Goal: Contribute content: Add original content to the website for others to see

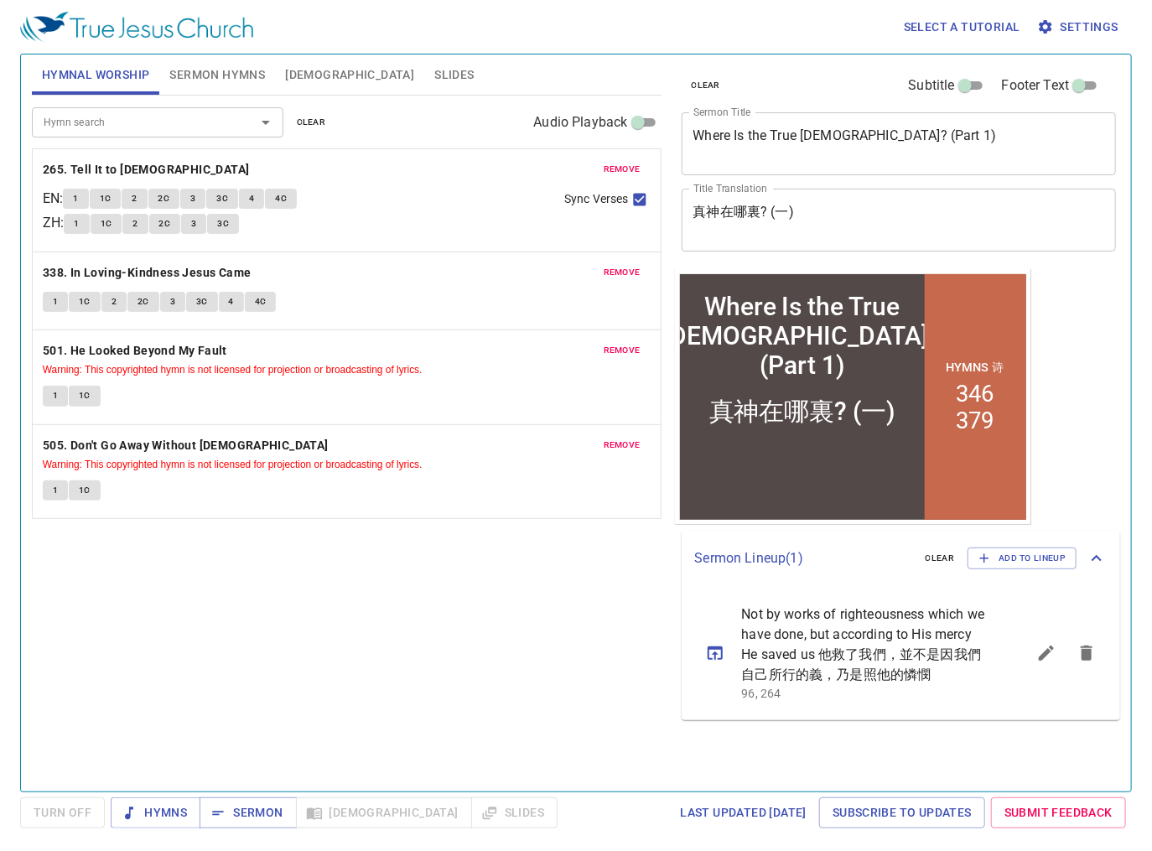
click at [725, 131] on textarea "Where Is the True God? (Part 1)" at bounding box center [899, 143] width 412 height 32
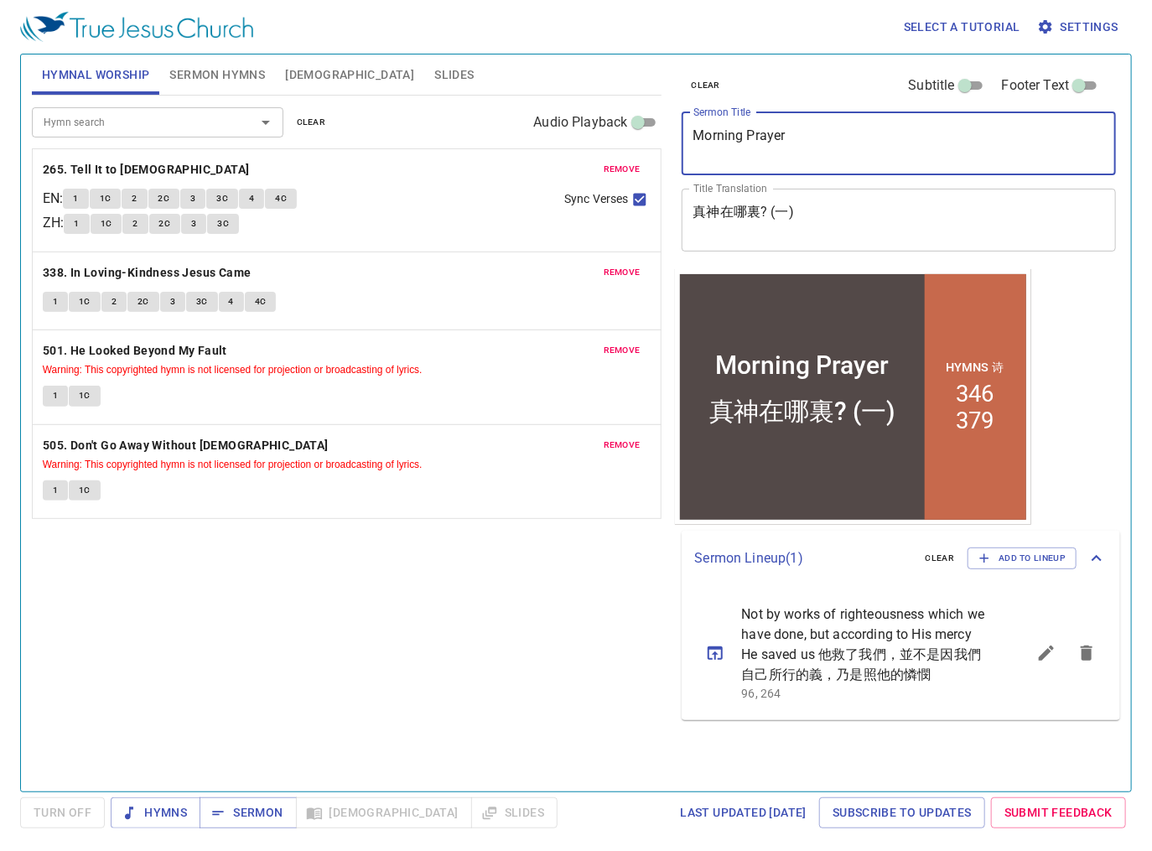
type textarea "Morning Prayer"
click at [725, 202] on div "真神在哪裏? (一) x Title Translation" at bounding box center [899, 220] width 435 height 63
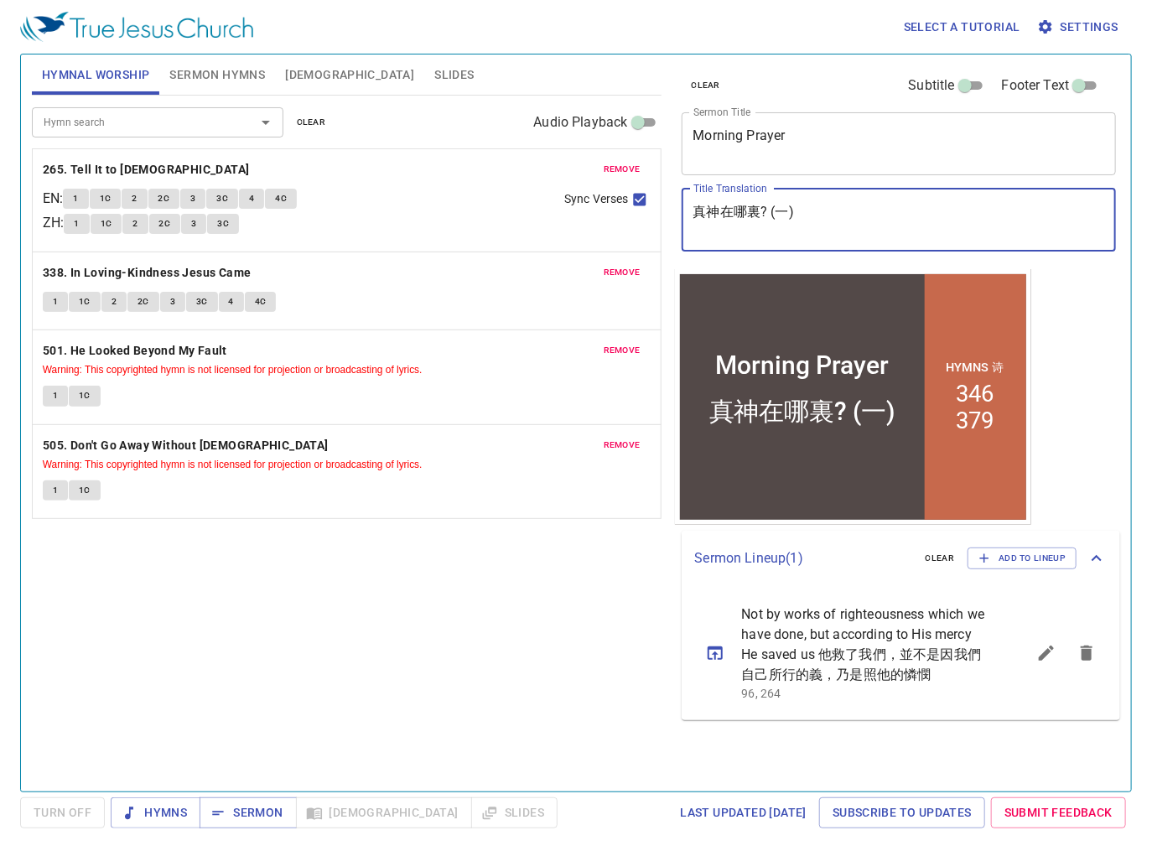
click at [725, 209] on textarea "真神在哪裏? (一)" at bounding box center [899, 220] width 412 height 32
type textarea "真"
type textarea "早禱會"
click at [198, 67] on span "Sermon Hymns" at bounding box center [217, 75] width 96 height 21
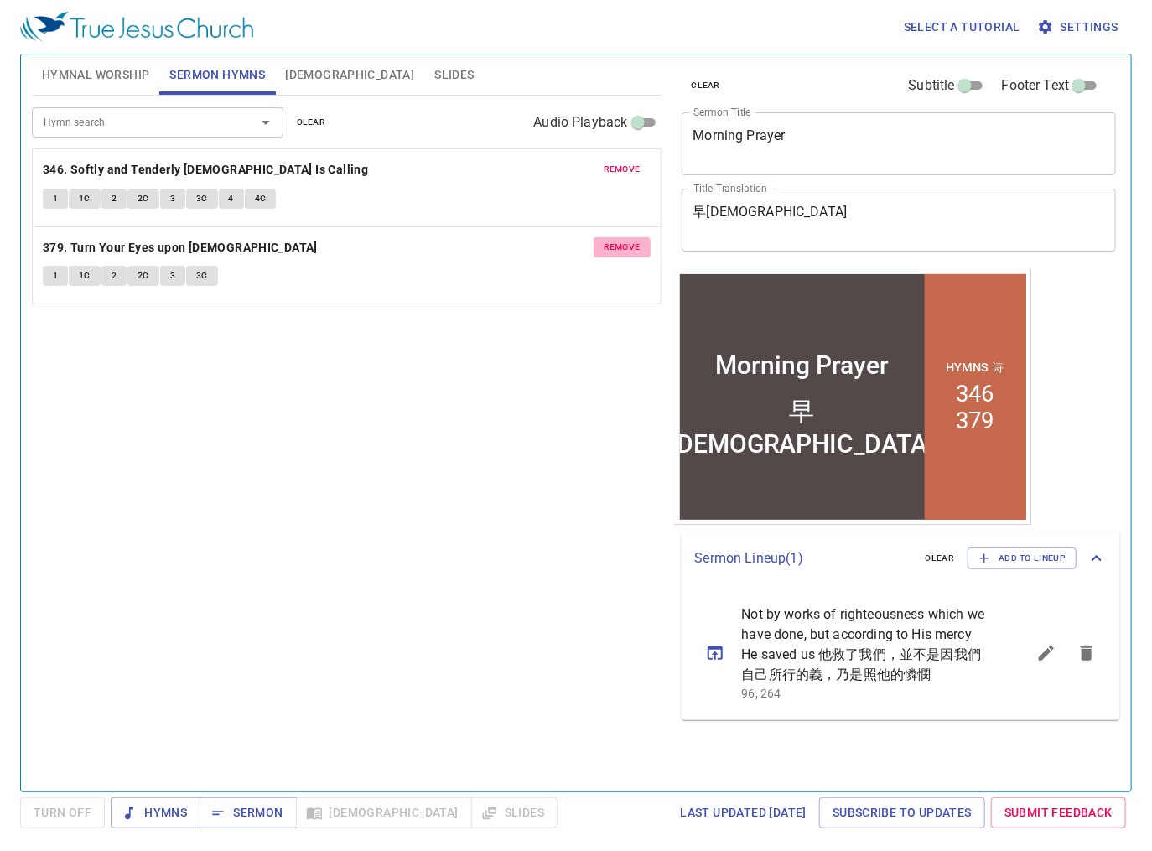
click at [610, 248] on span "remove" at bounding box center [622, 247] width 37 height 15
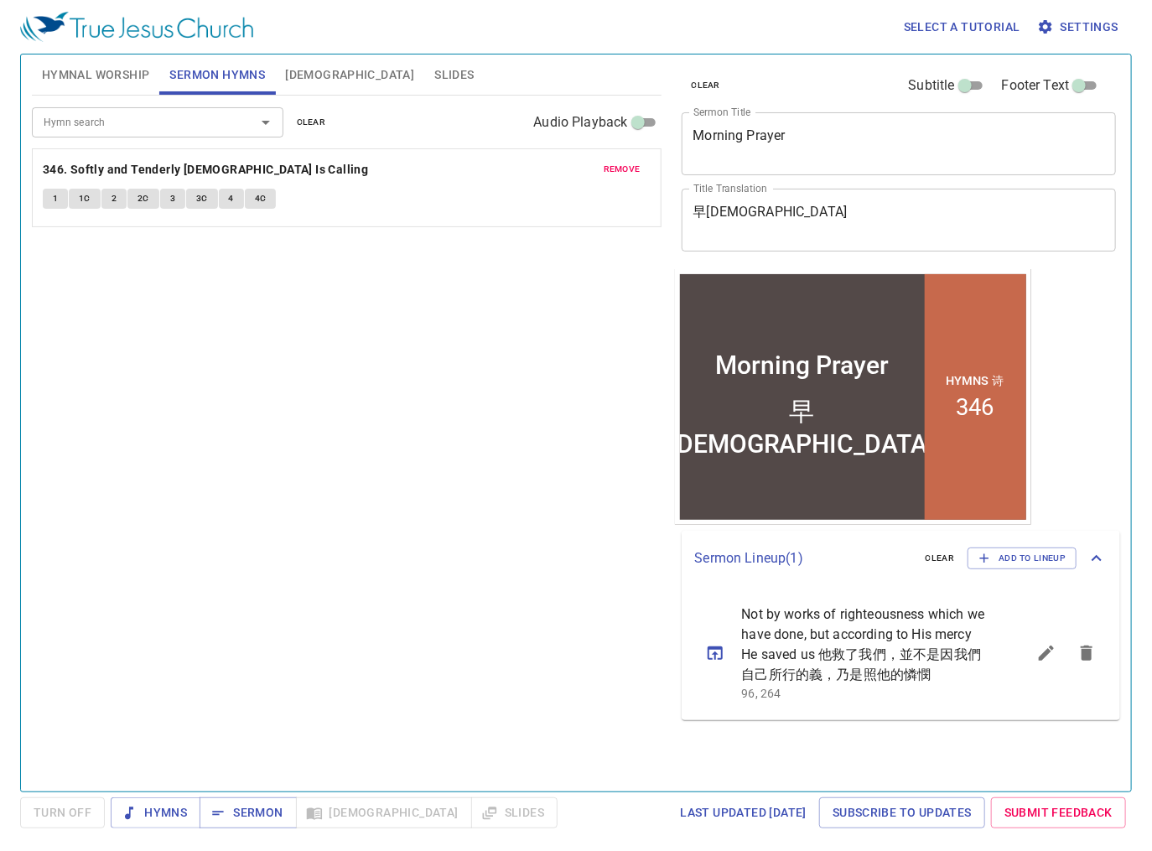
click at [627, 171] on span "remove" at bounding box center [622, 169] width 37 height 15
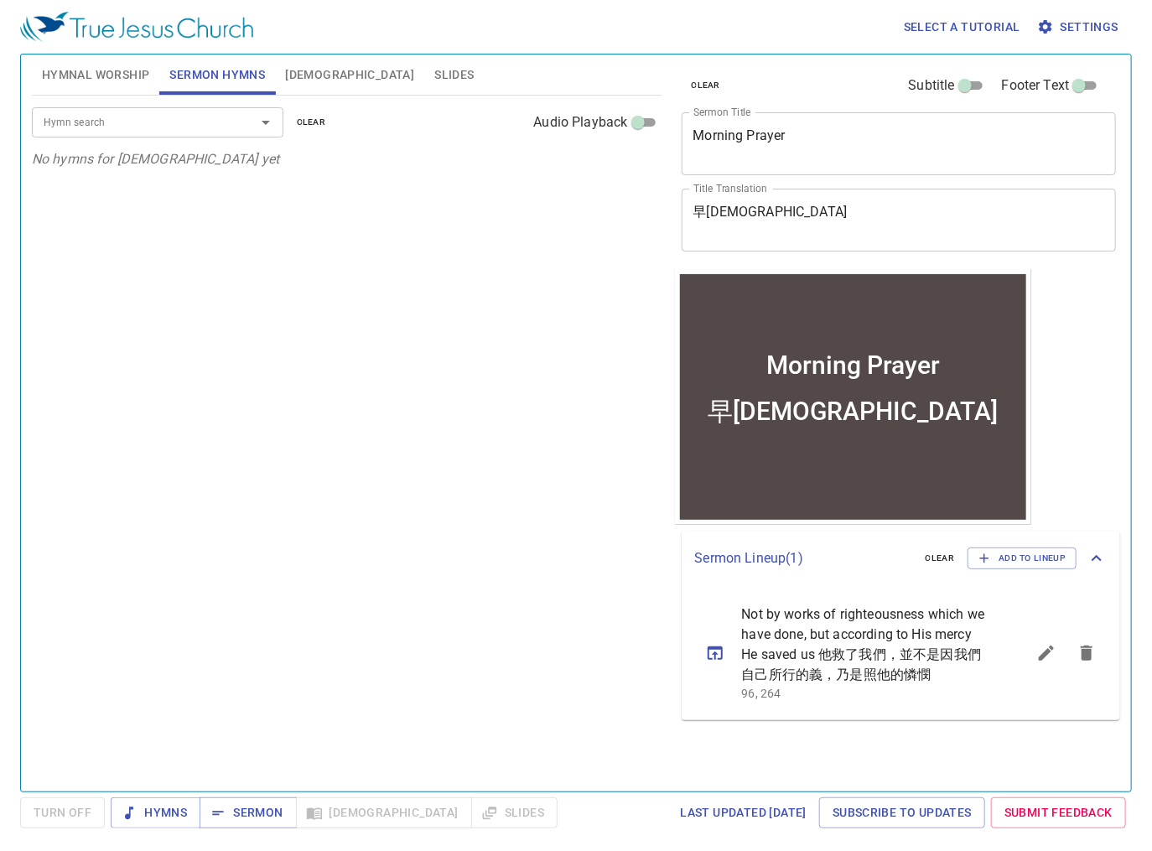
click at [112, 117] on input "Hymn search" at bounding box center [133, 121] width 192 height 19
type input "ㄅ"
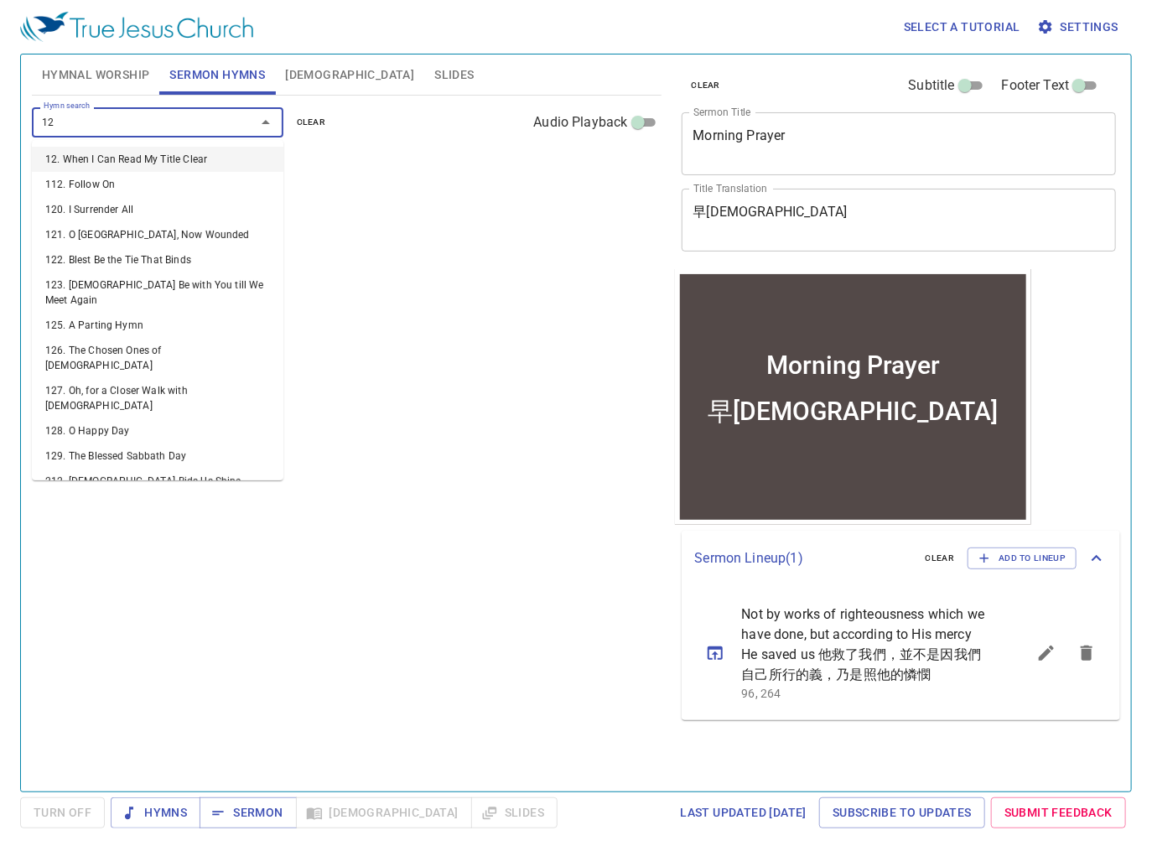
type input "121"
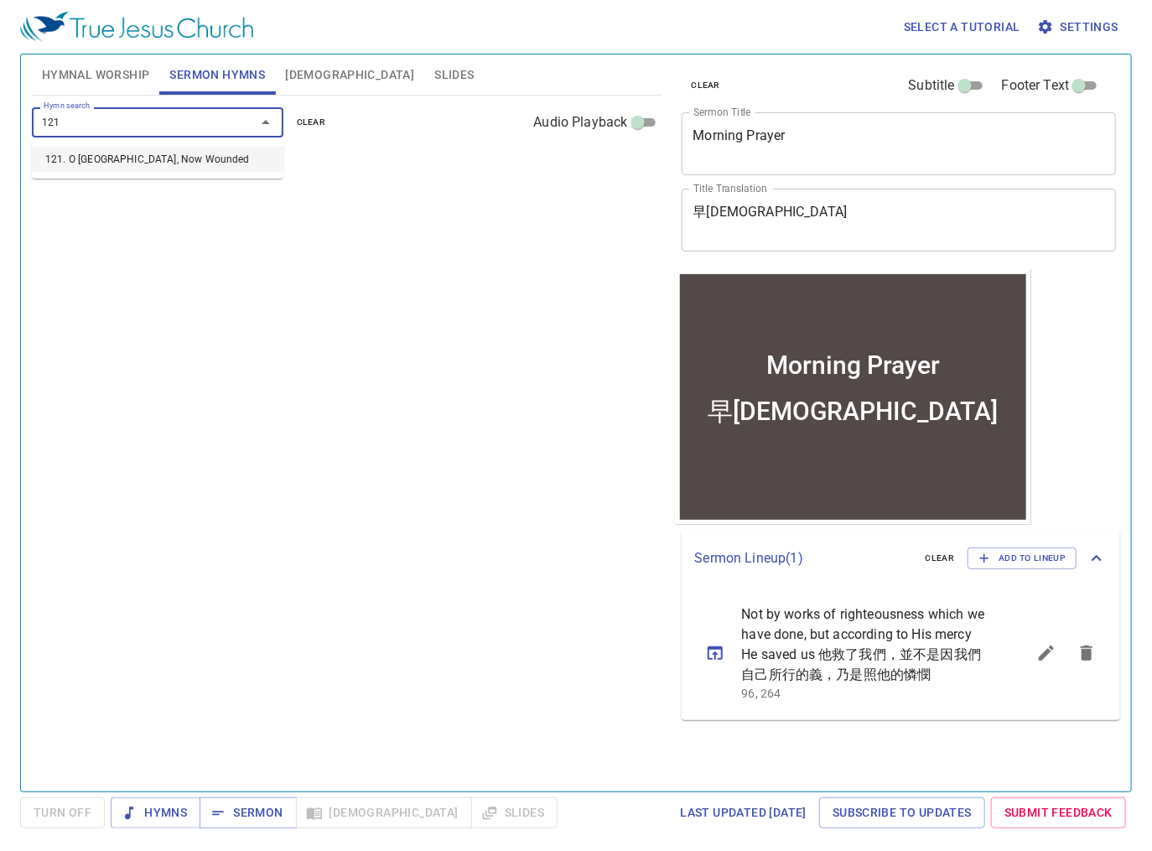
click at [103, 158] on li "121. O Sacred Head, Now Wounded" at bounding box center [158, 159] width 252 height 25
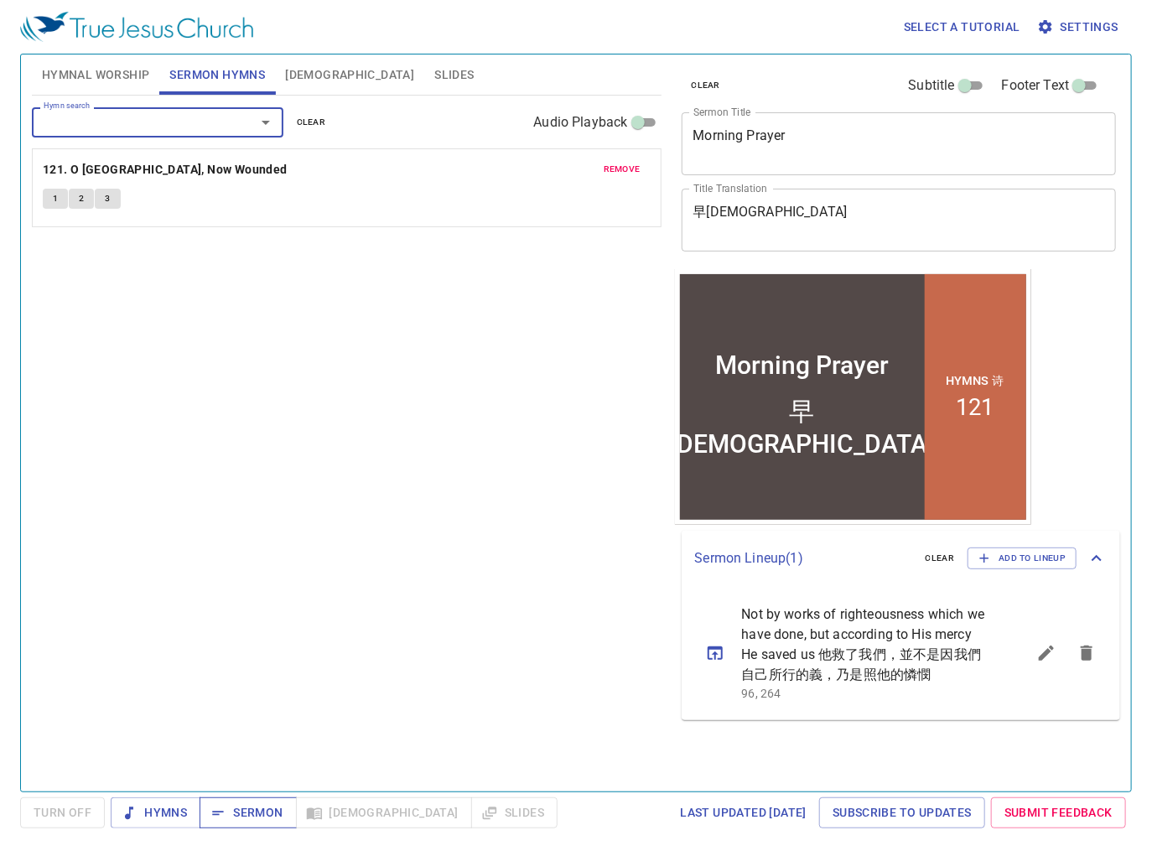
click at [239, 540] on span "Sermon" at bounding box center [248, 812] width 70 height 21
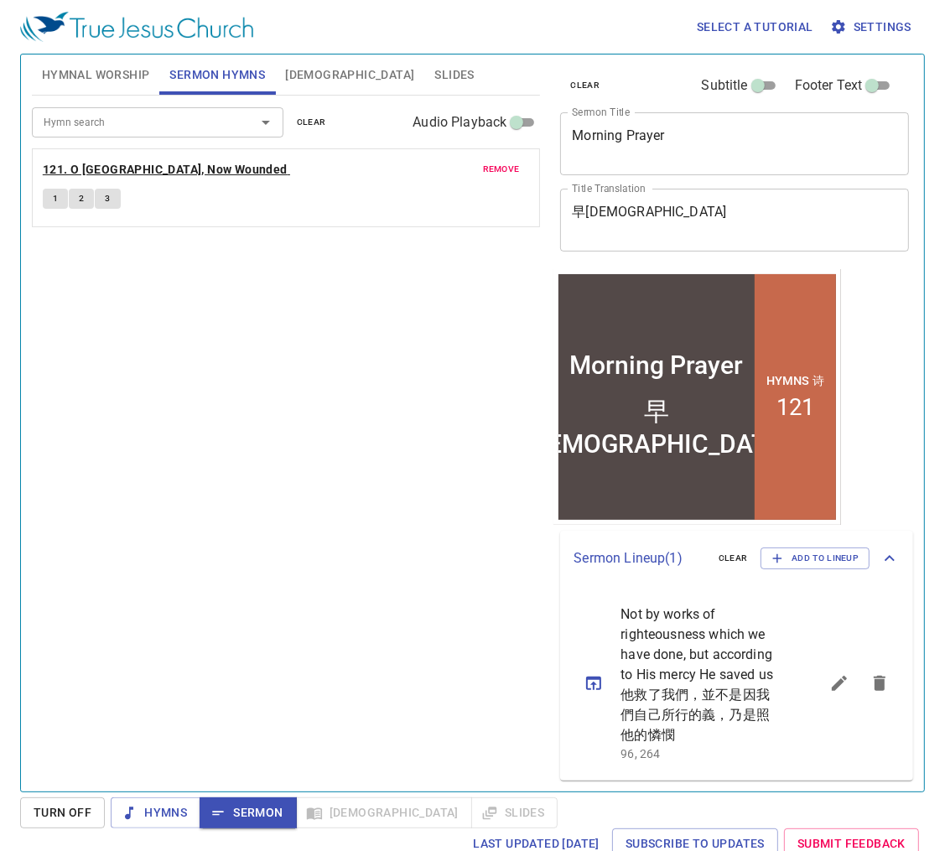
click at [115, 168] on b "121. O Sacred Head, Now Wounded" at bounding box center [165, 169] width 245 height 21
click at [57, 200] on span "1" at bounding box center [55, 198] width 5 height 15
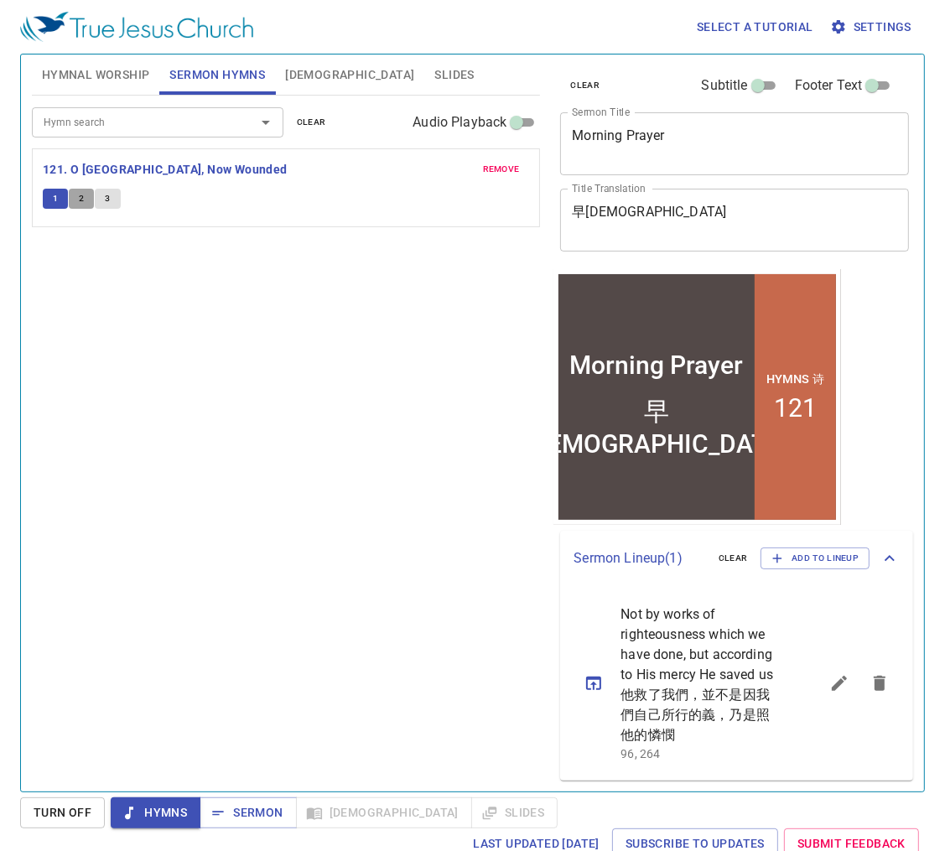
click at [75, 195] on button "2" at bounding box center [81, 199] width 25 height 20
click at [117, 198] on button "3" at bounding box center [107, 199] width 25 height 20
click at [725, 540] on icon "sermon lineup list" at bounding box center [879, 683] width 20 height 20
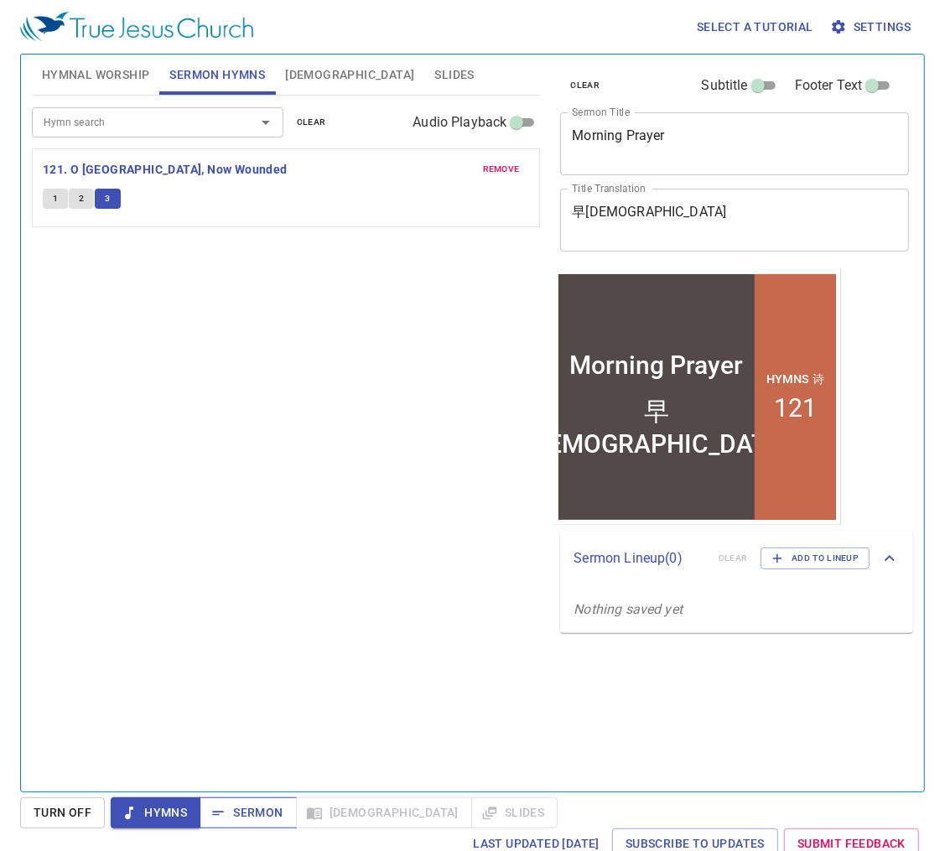
click at [229, 540] on span "Sermon" at bounding box center [248, 812] width 70 height 21
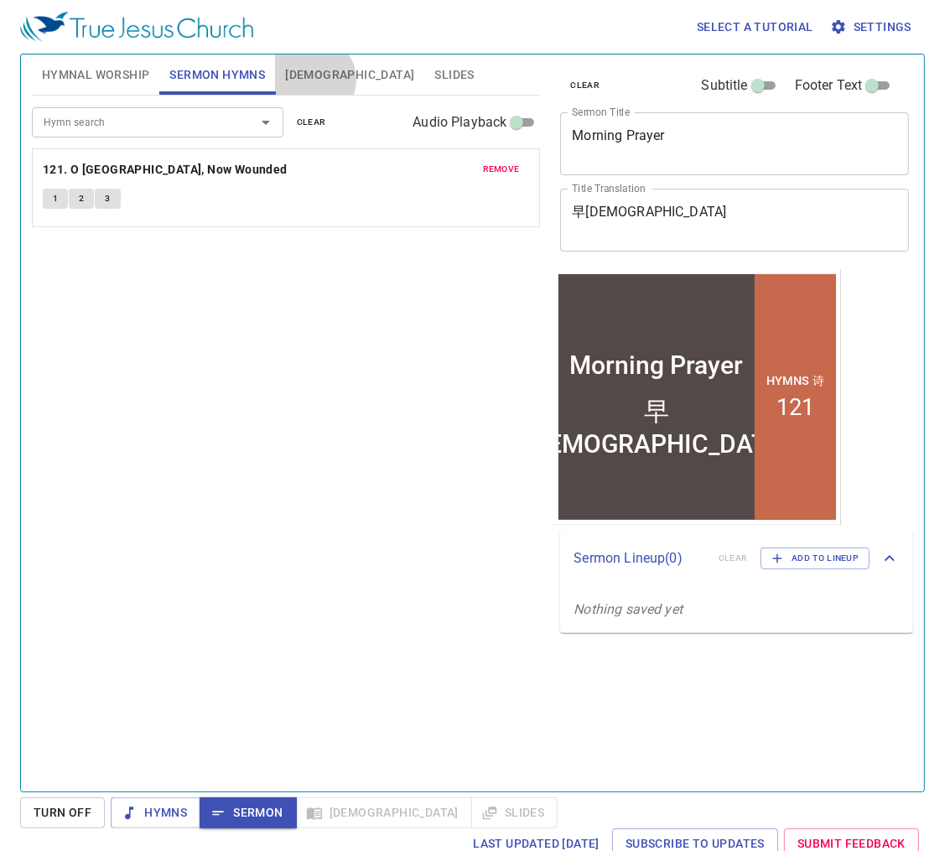
click at [311, 80] on span "[DEMOGRAPHIC_DATA]" at bounding box center [349, 75] width 129 height 21
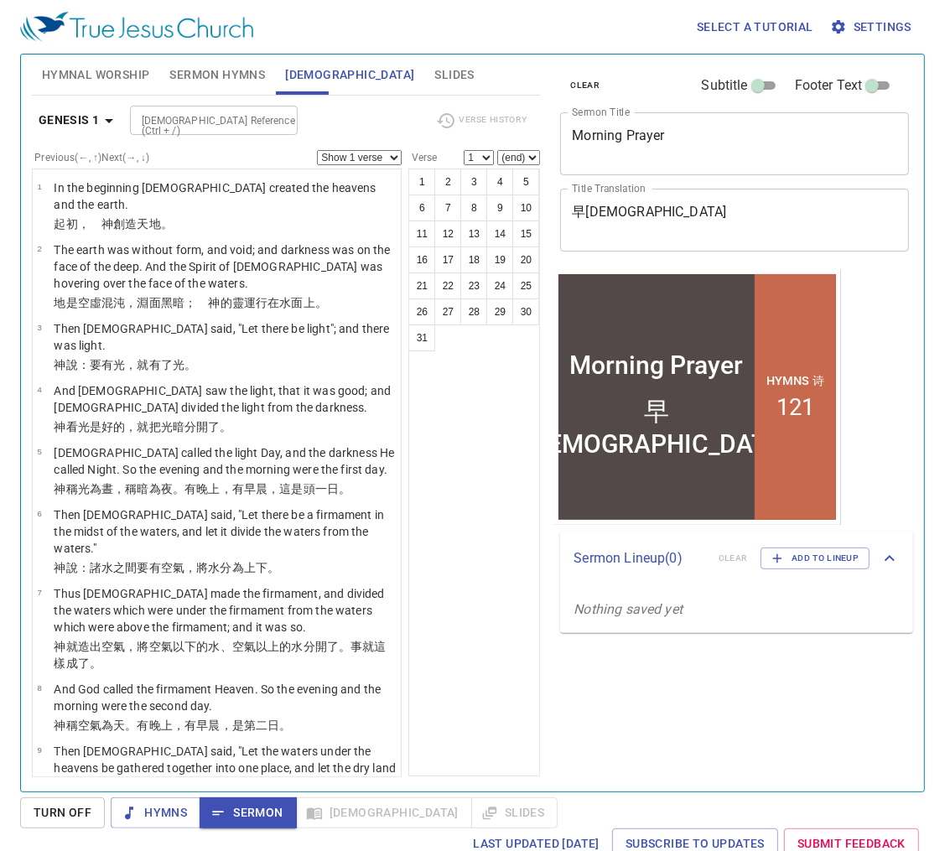
click at [110, 127] on icon "button" at bounding box center [109, 121] width 20 height 20
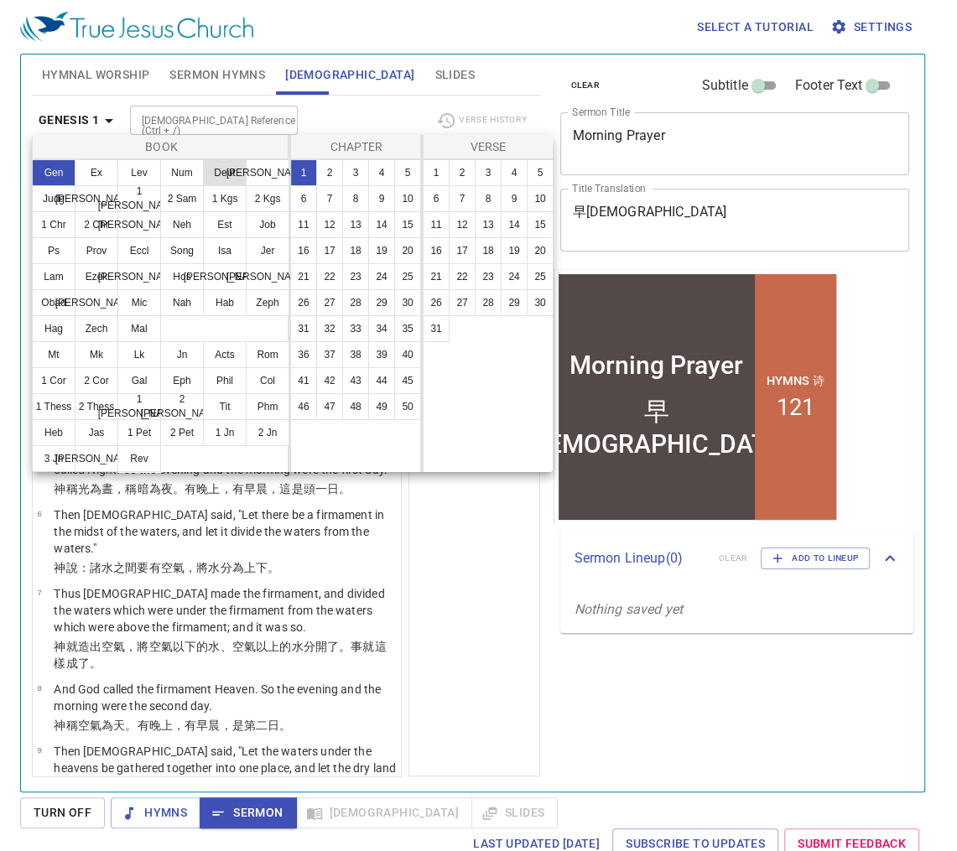
click at [215, 177] on button "Deut" at bounding box center [225, 172] width 44 height 27
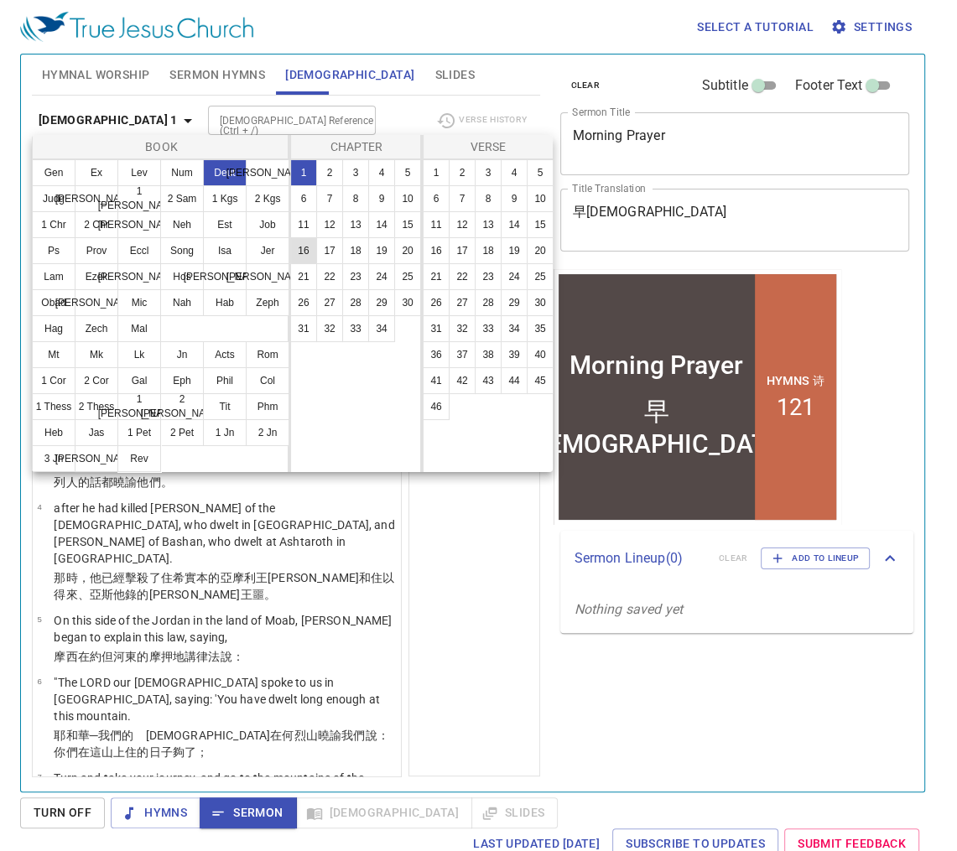
click at [307, 254] on button "16" at bounding box center [303, 250] width 27 height 27
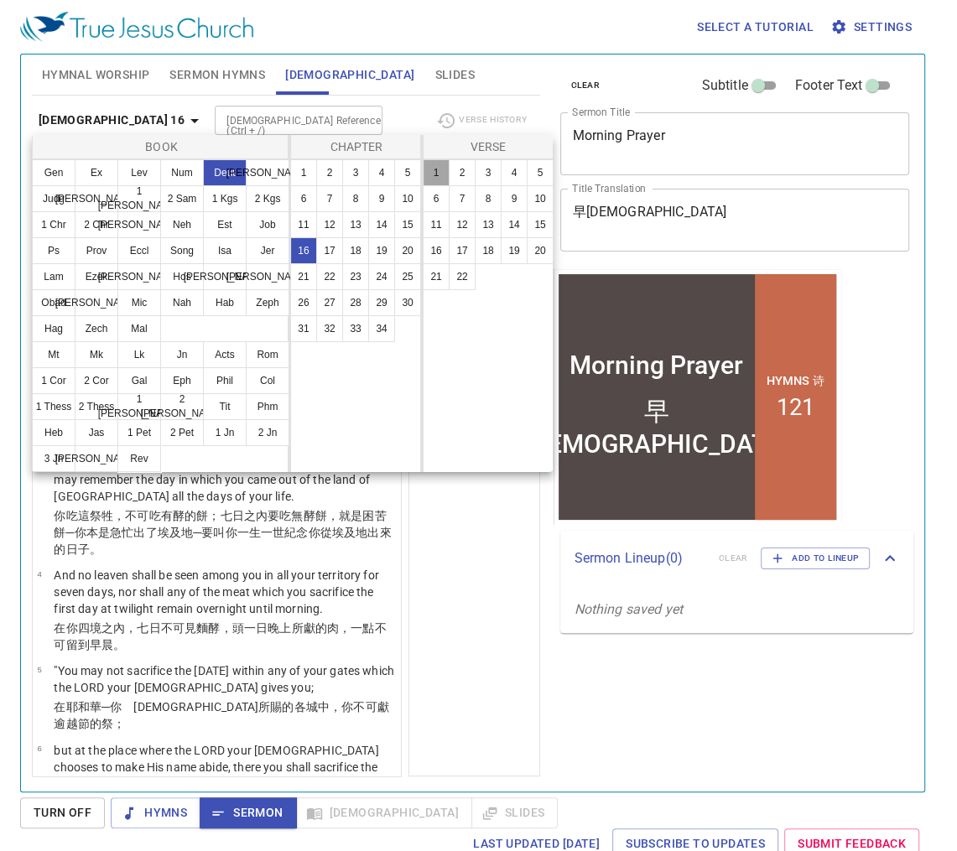
click at [434, 177] on button "1" at bounding box center [436, 172] width 27 height 27
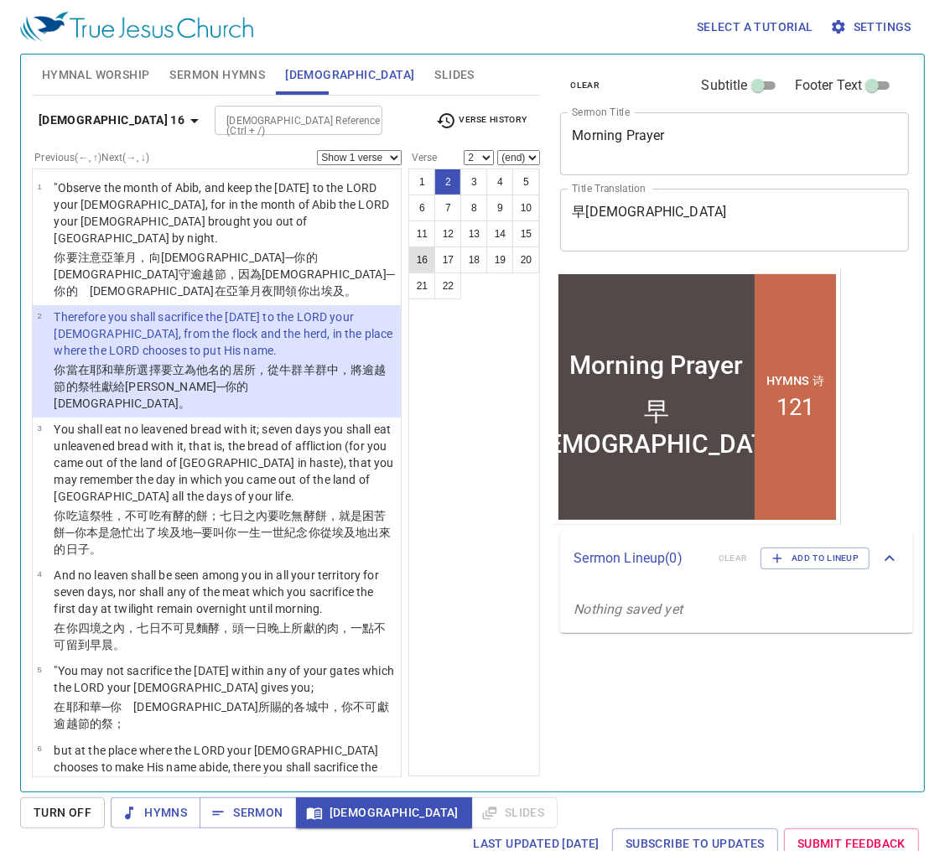
click at [427, 262] on button "16" at bounding box center [421, 259] width 27 height 27
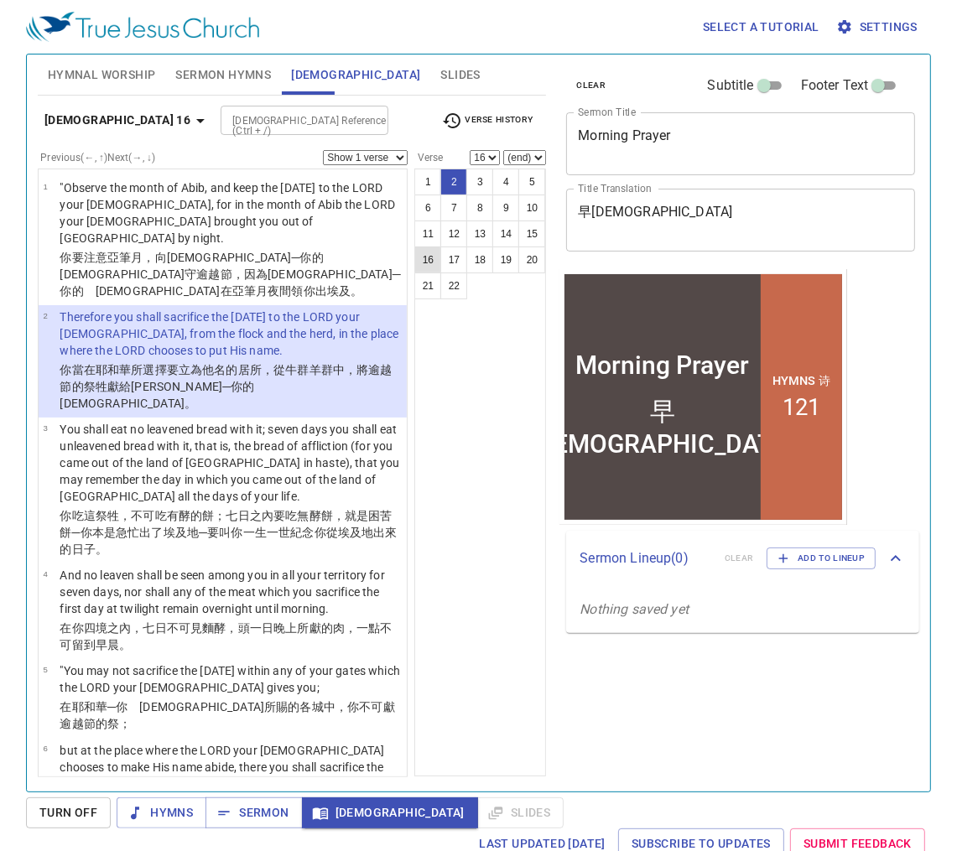
scroll to position [1269, 0]
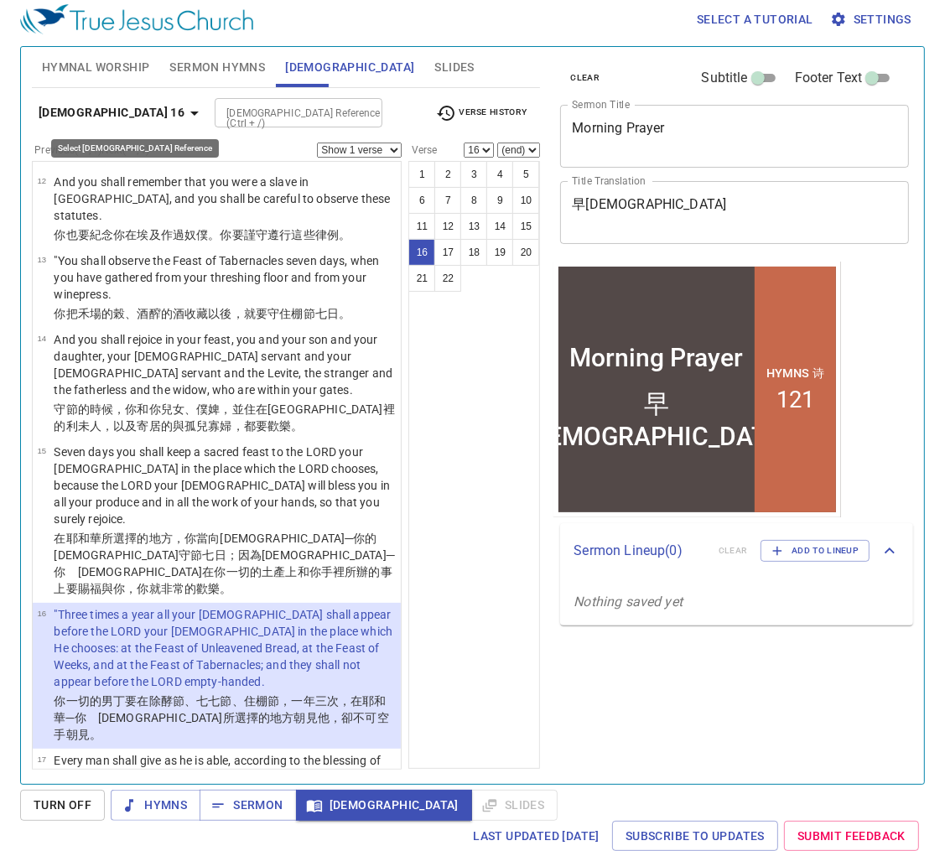
click at [138, 111] on b "Deuteronomy 16" at bounding box center [112, 112] width 146 height 21
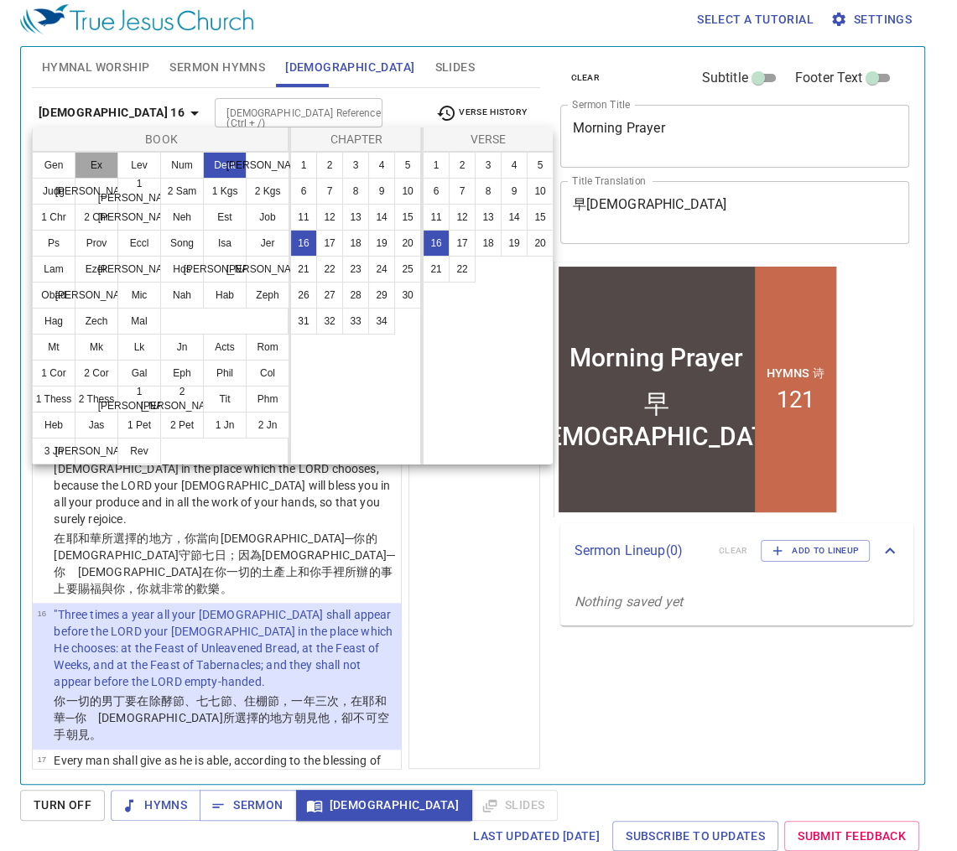
click at [88, 164] on button "Ex" at bounding box center [97, 165] width 44 height 27
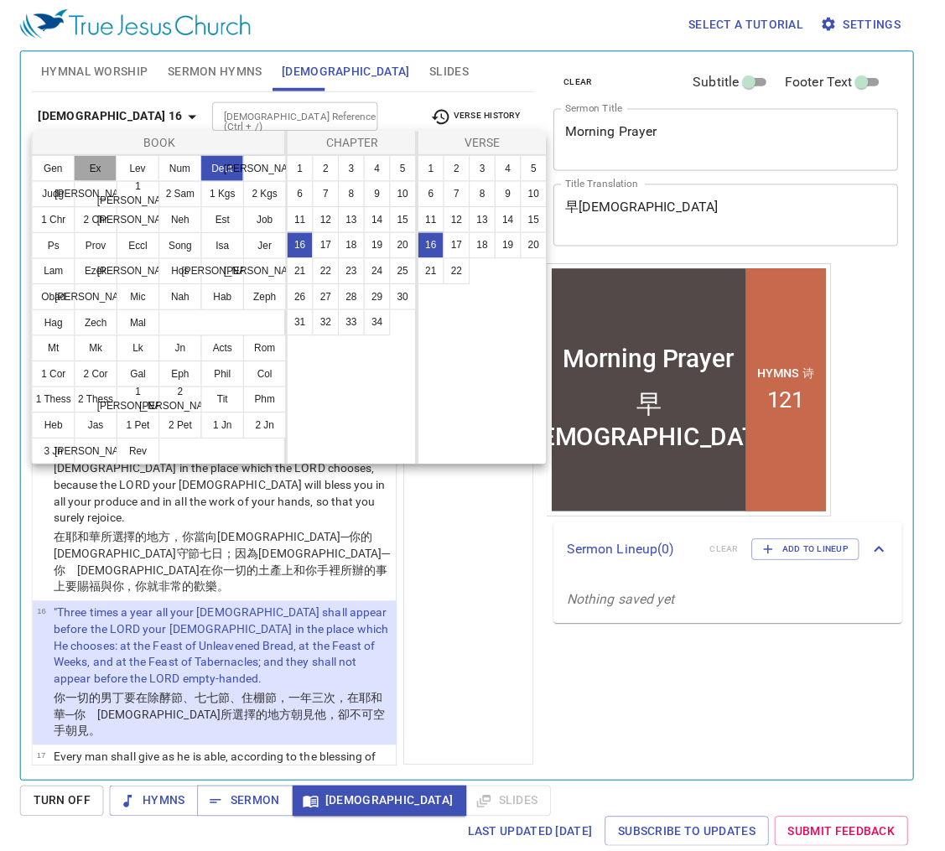
scroll to position [0, 0]
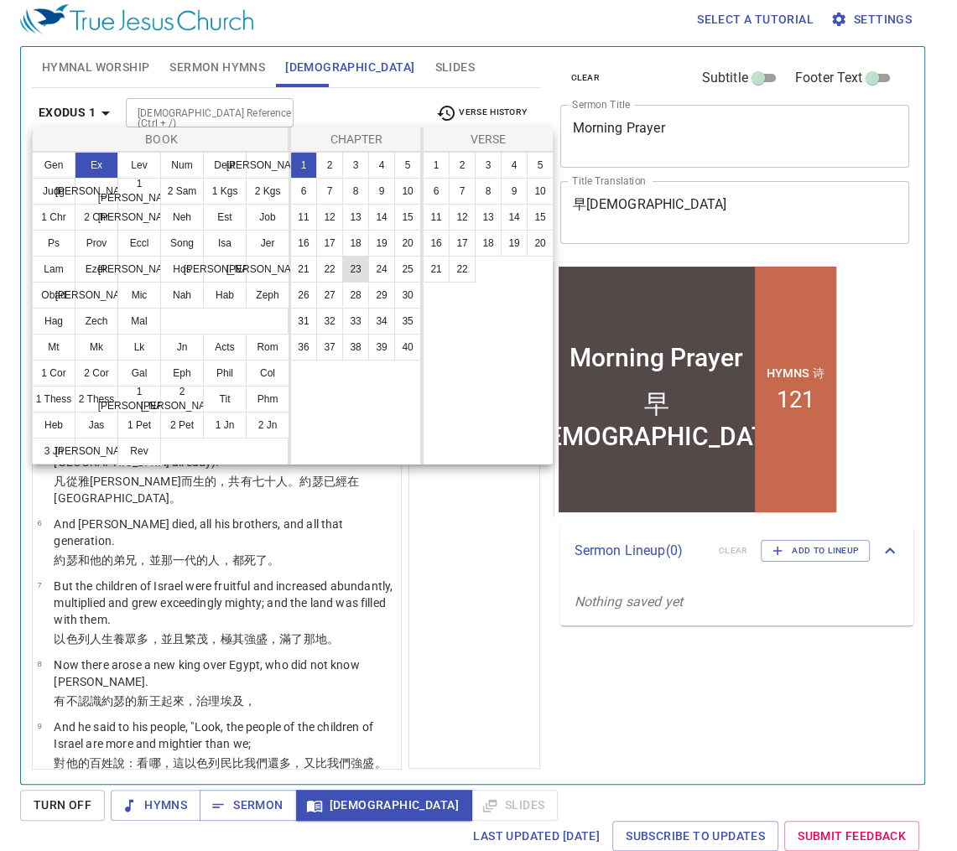
click at [354, 268] on button "23" at bounding box center [355, 269] width 27 height 27
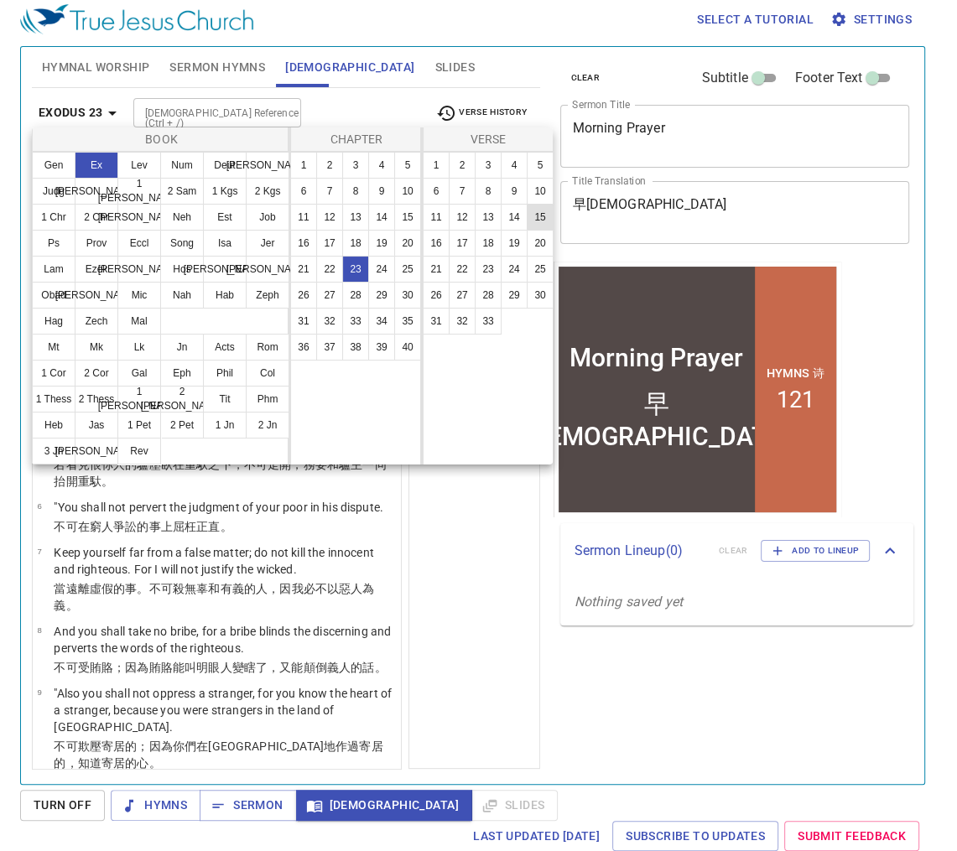
click at [538, 219] on button "15" at bounding box center [540, 217] width 27 height 27
select select "15"
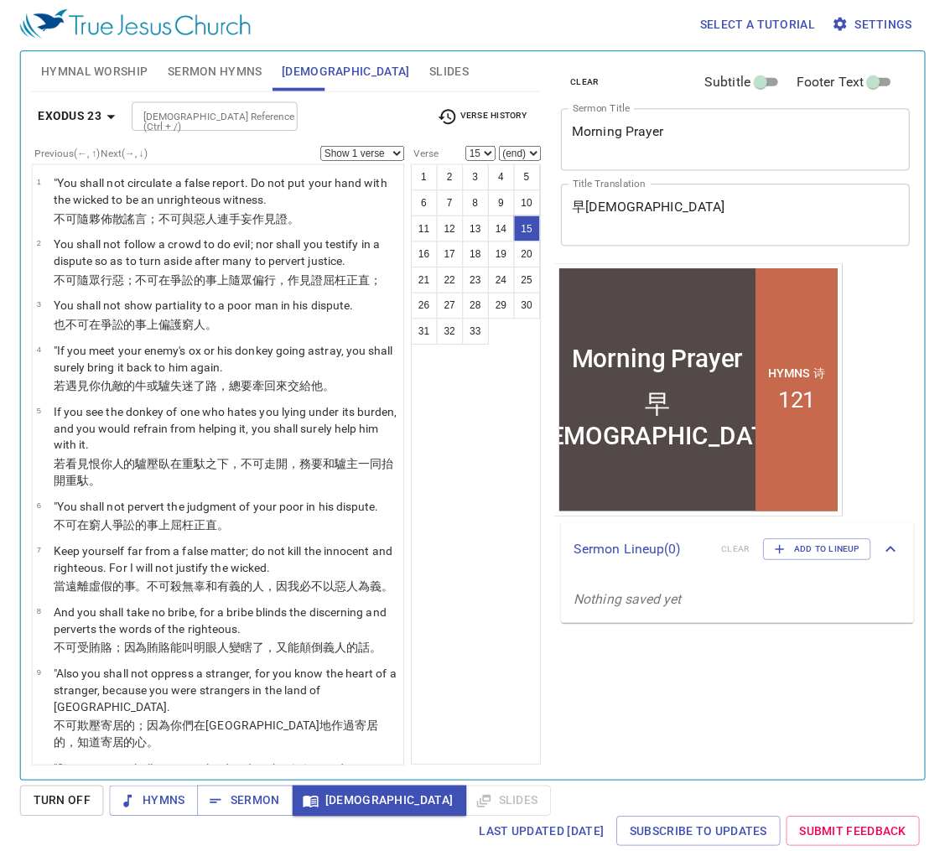
scroll to position [812, 0]
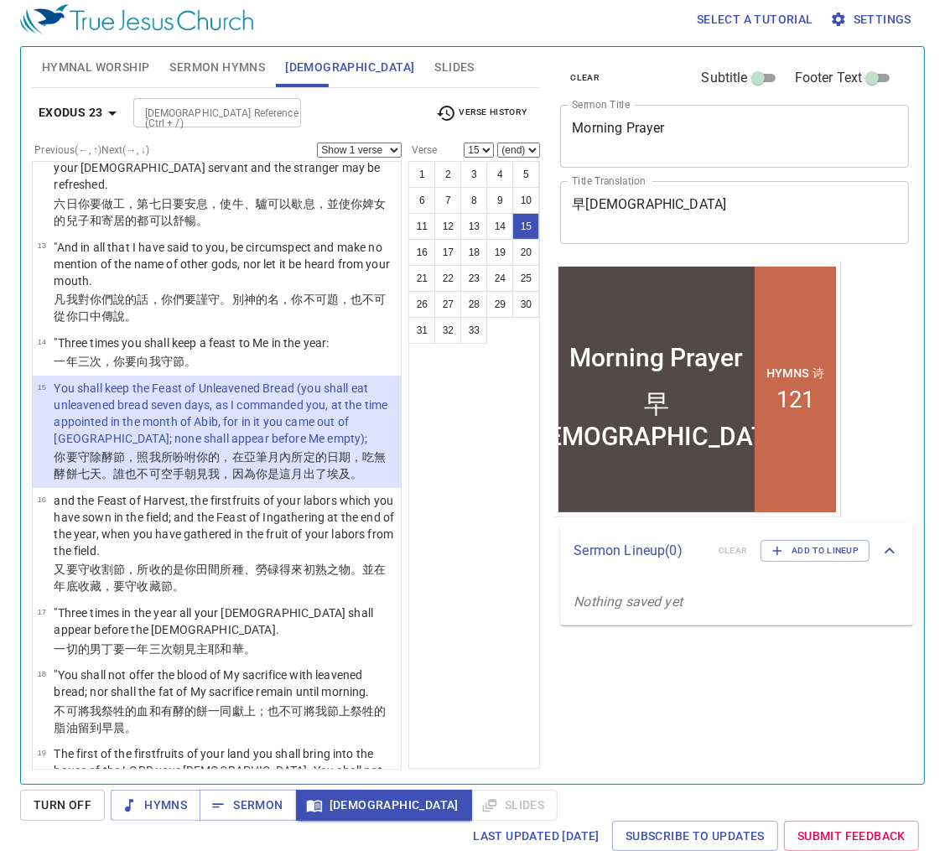
click at [129, 70] on span "Hymnal Worship" at bounding box center [96, 67] width 108 height 21
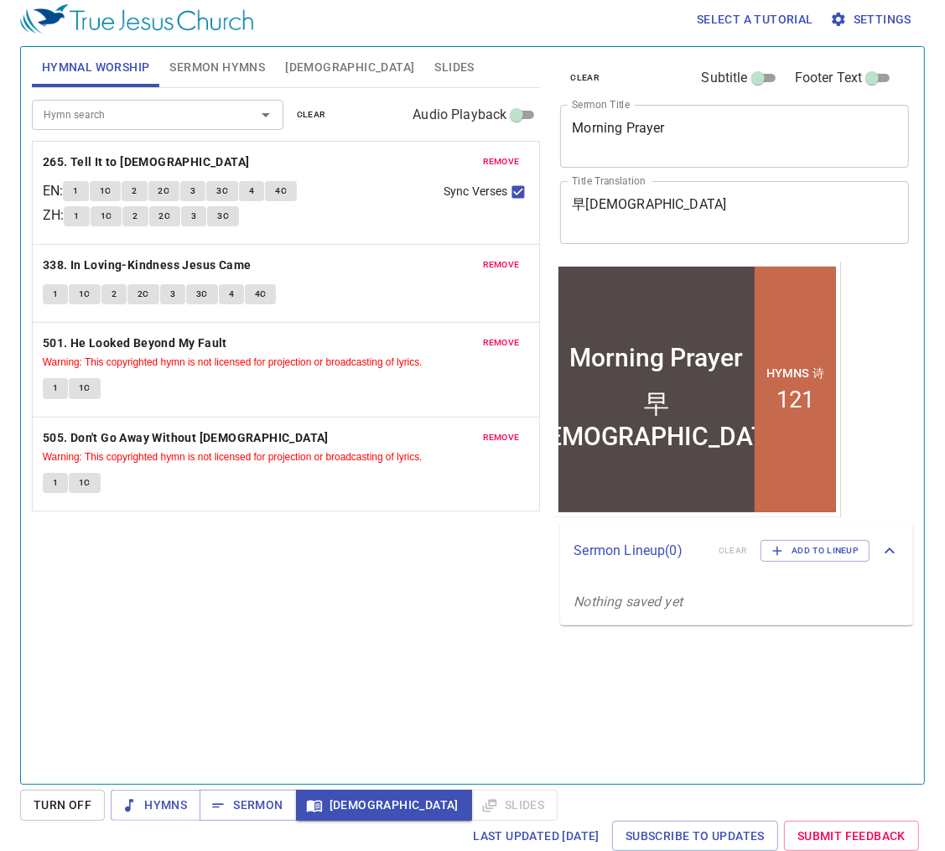
click at [508, 161] on span "remove" at bounding box center [501, 161] width 37 height 15
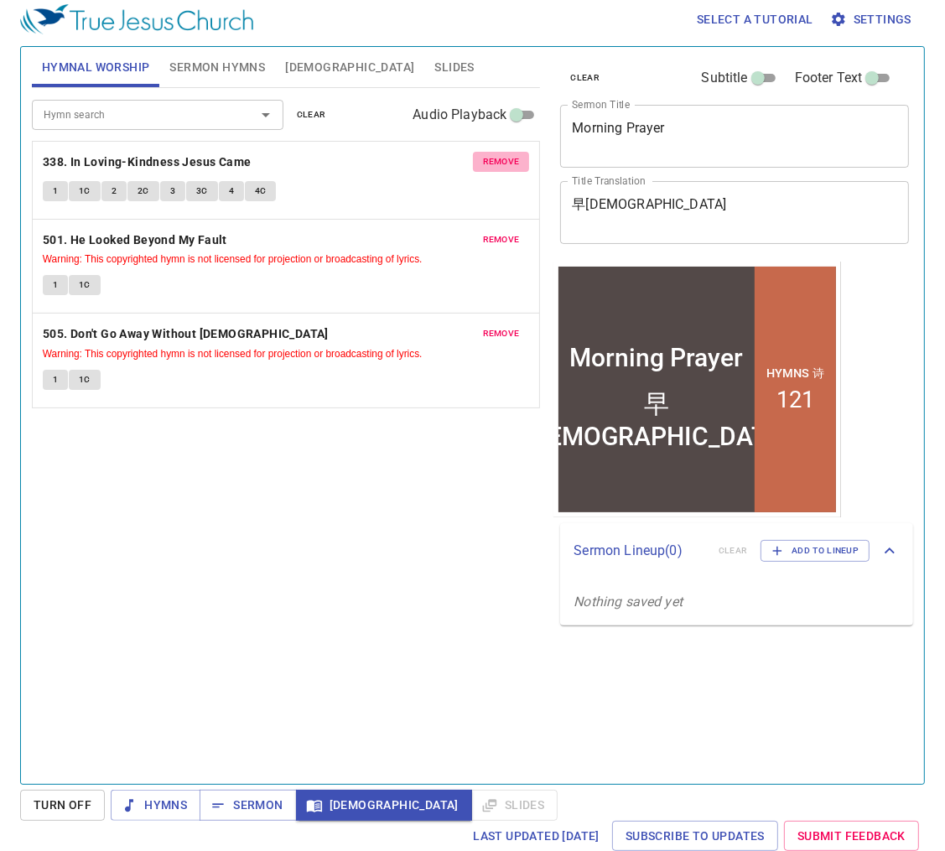
click at [509, 161] on span "remove" at bounding box center [501, 161] width 37 height 15
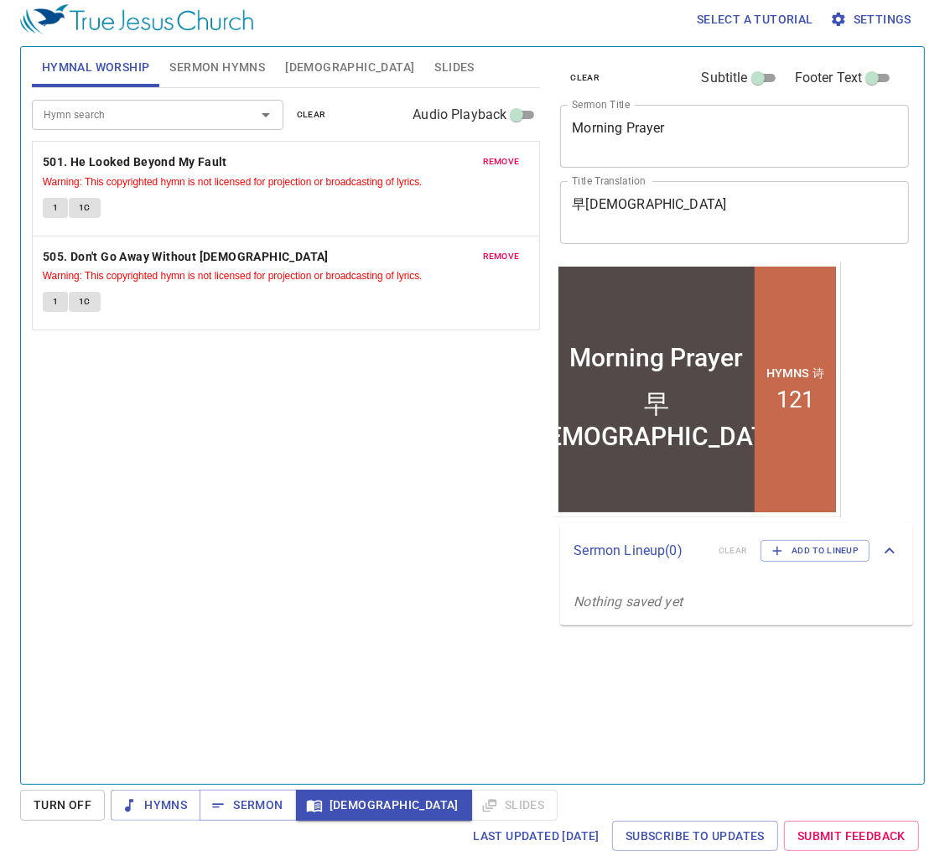
click at [509, 161] on span "remove" at bounding box center [501, 161] width 37 height 15
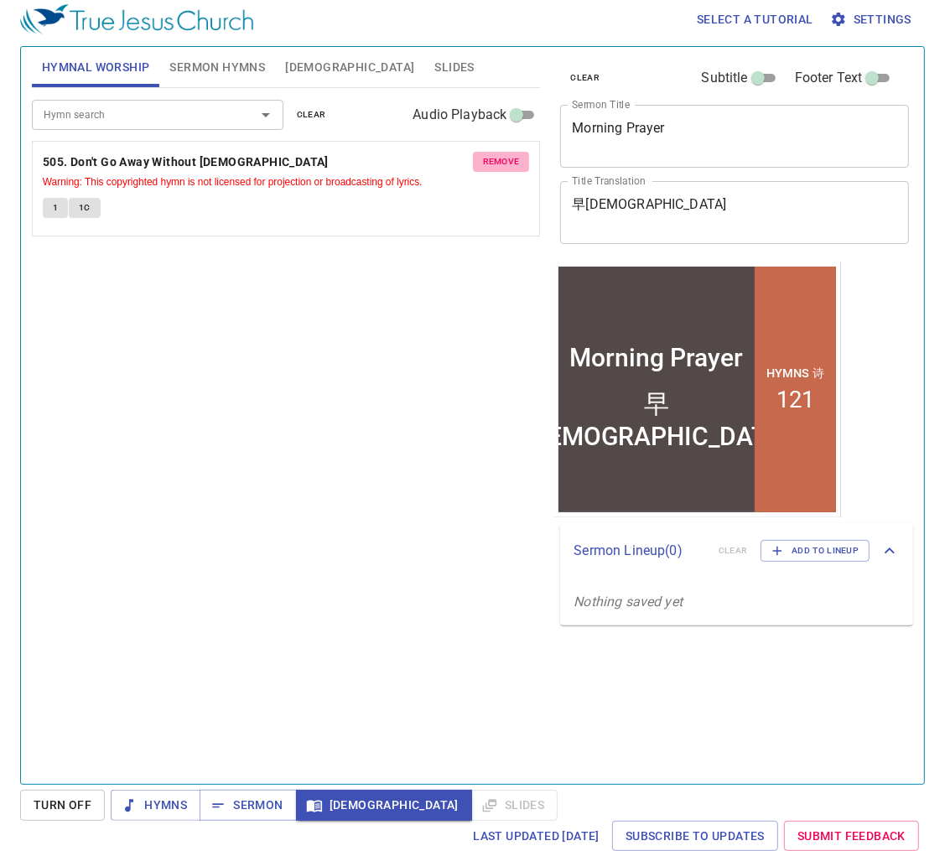
click at [506, 161] on span "remove" at bounding box center [501, 161] width 37 height 15
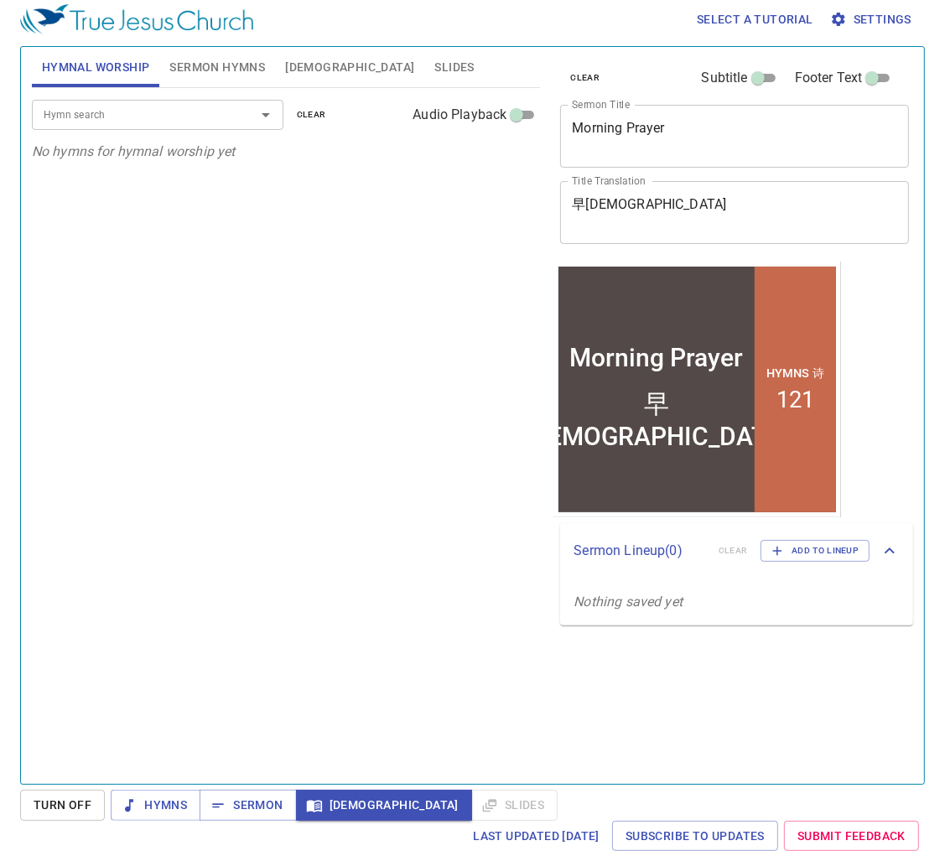
click at [169, 119] on input "Hymn search" at bounding box center [133, 114] width 192 height 19
type input "109"
click at [128, 146] on li "109. Where He Leads Me" at bounding box center [158, 151] width 252 height 25
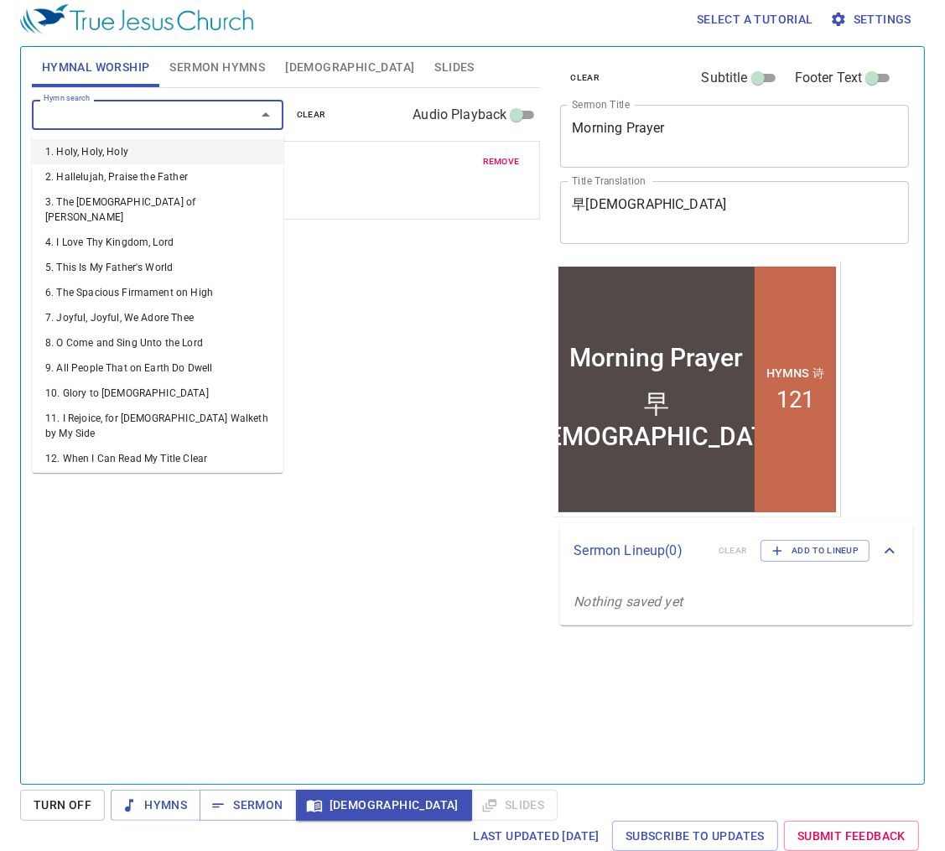
click at [144, 117] on input "Hymn search" at bounding box center [133, 114] width 192 height 19
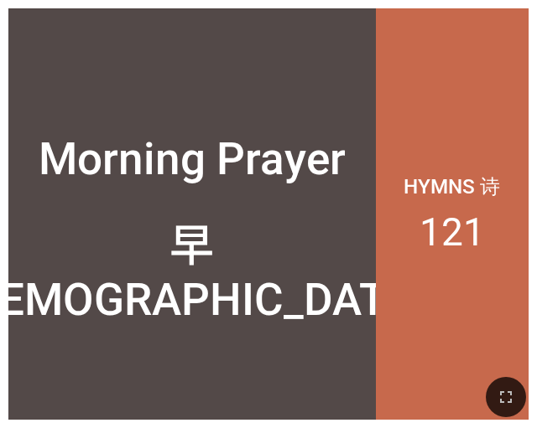
drag, startPoint x: 506, startPoint y: 397, endPoint x: 838, endPoint y: 545, distance: 362.9
click at [506, 397] on icon "button" at bounding box center [506, 397] width 20 height 20
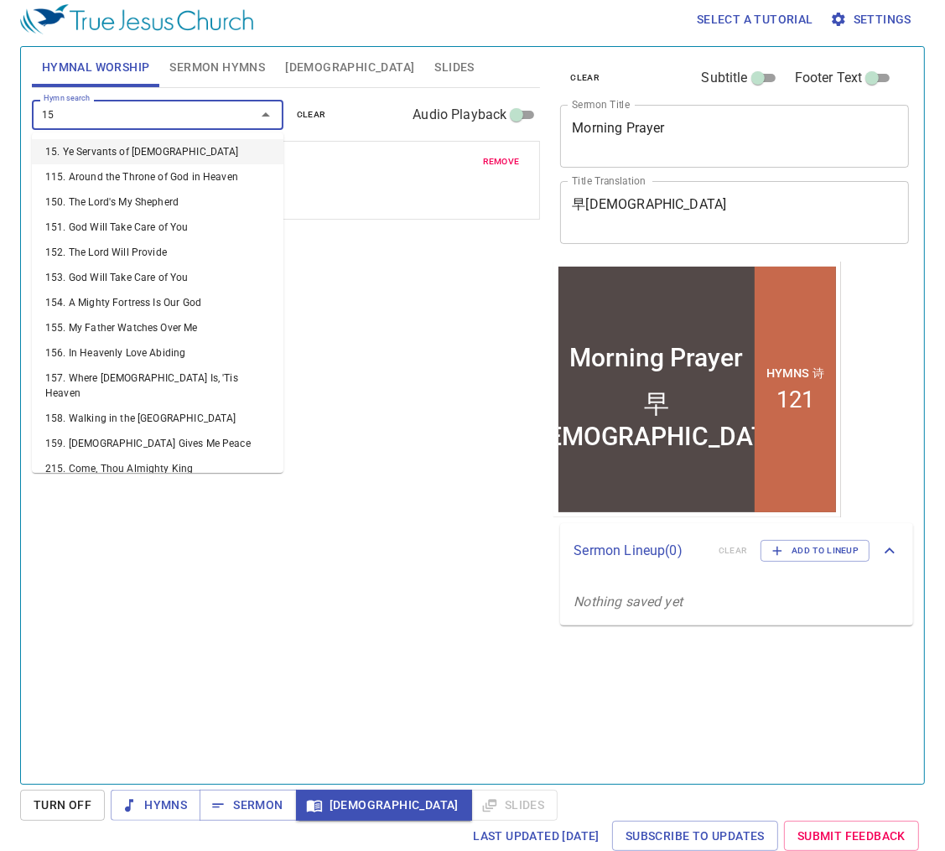
type input "157"
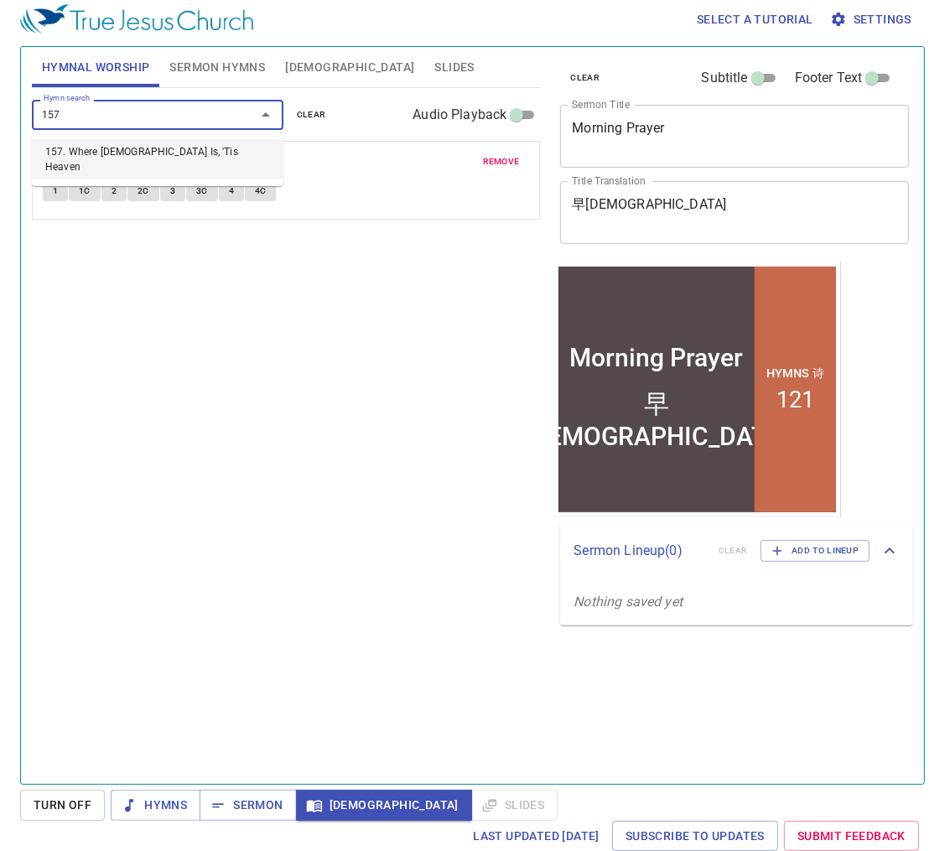
click at [166, 149] on li "157. Where [DEMOGRAPHIC_DATA] Is, 'Tis Heaven" at bounding box center [158, 159] width 252 height 40
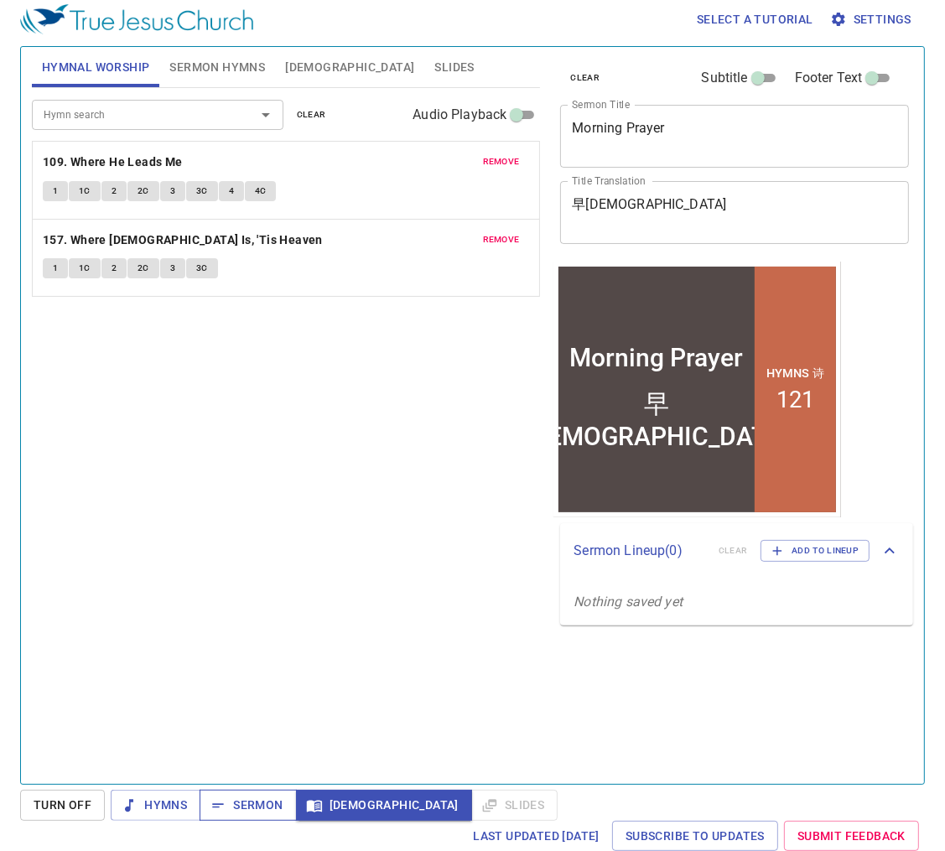
click at [257, 802] on span "Sermon" at bounding box center [248, 805] width 70 height 21
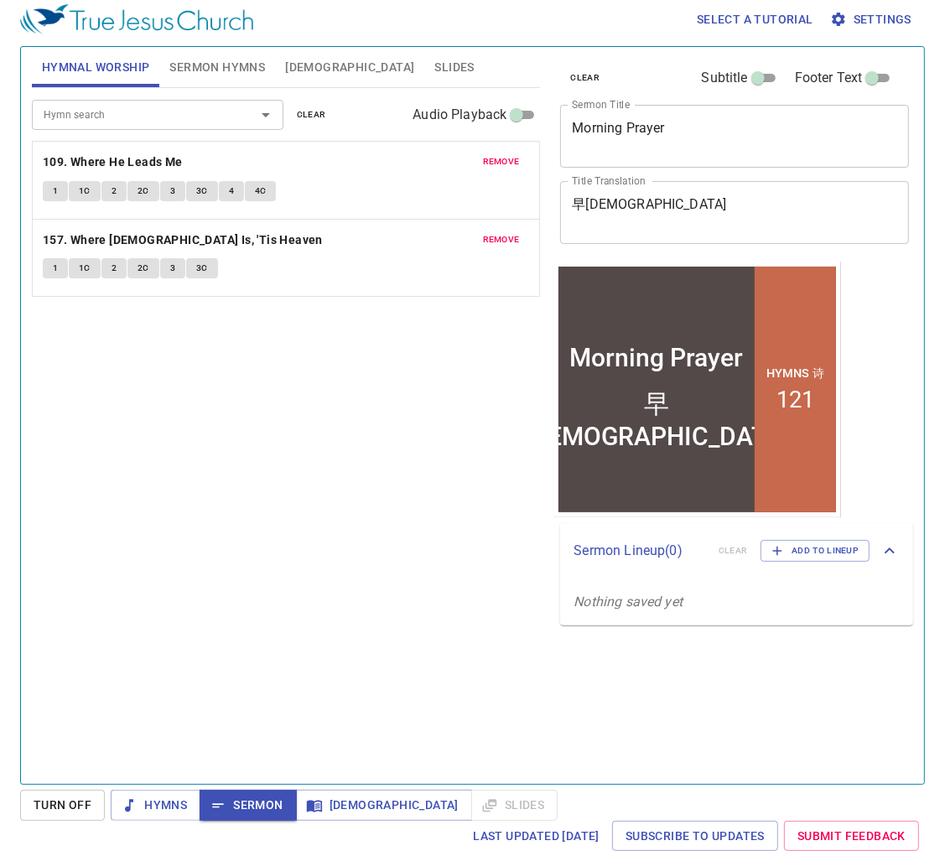
click at [191, 117] on input "Hymn search" at bounding box center [133, 114] width 192 height 19
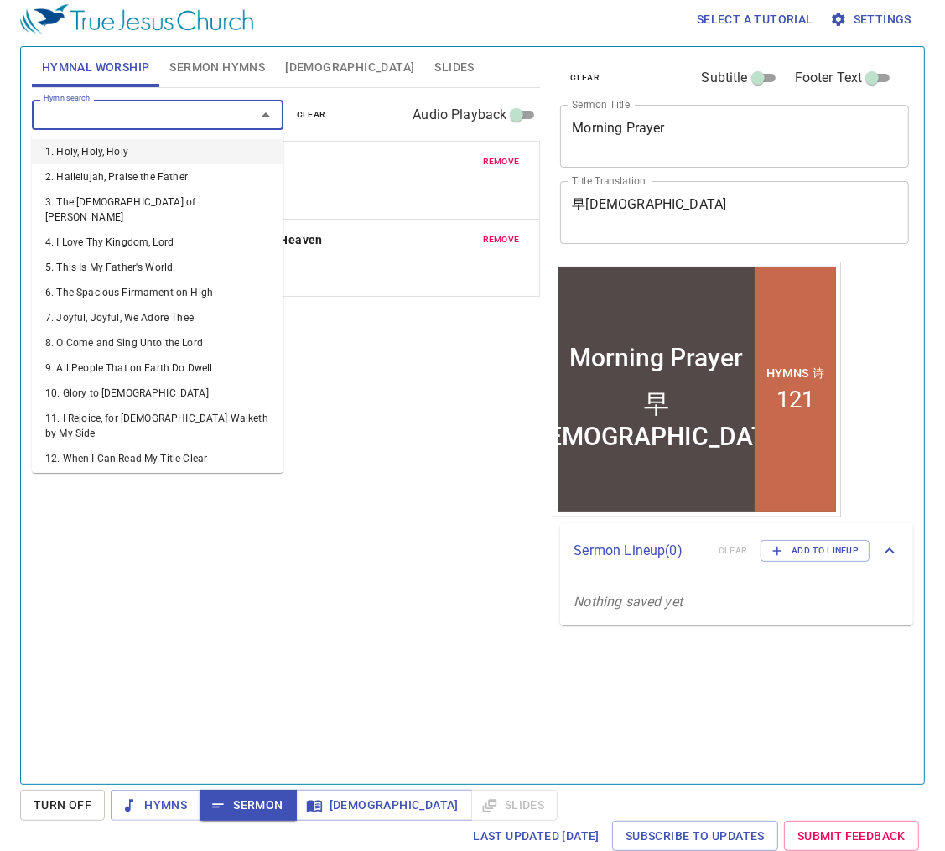
scroll to position [8, 0]
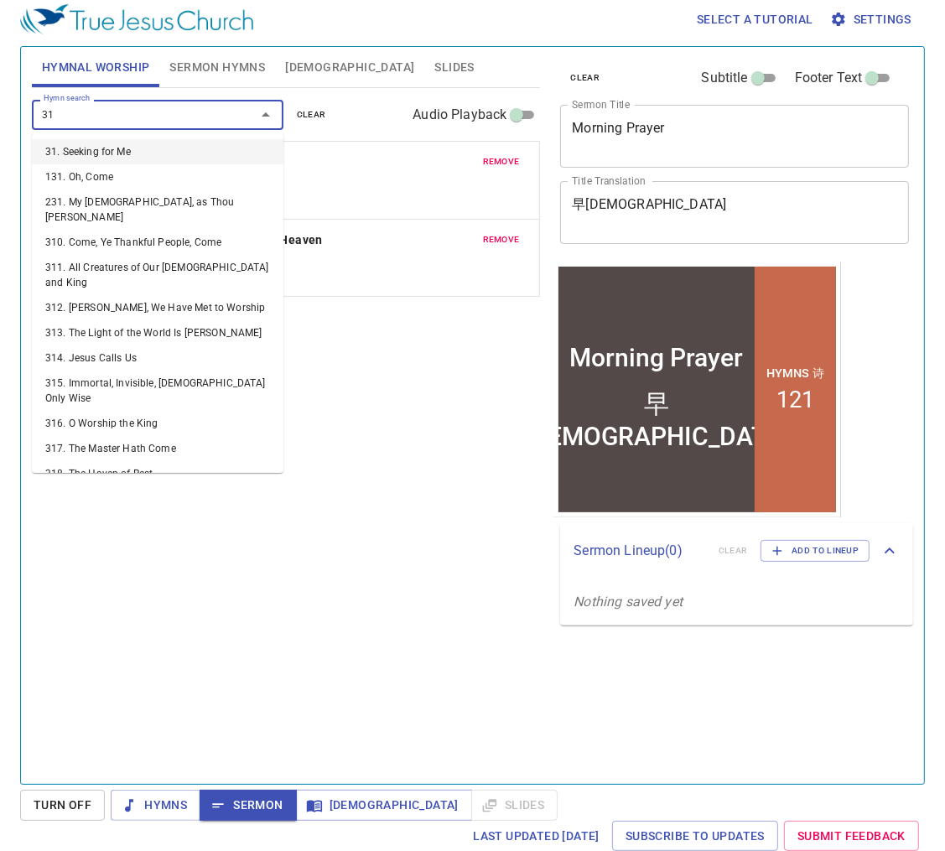
type input "317"
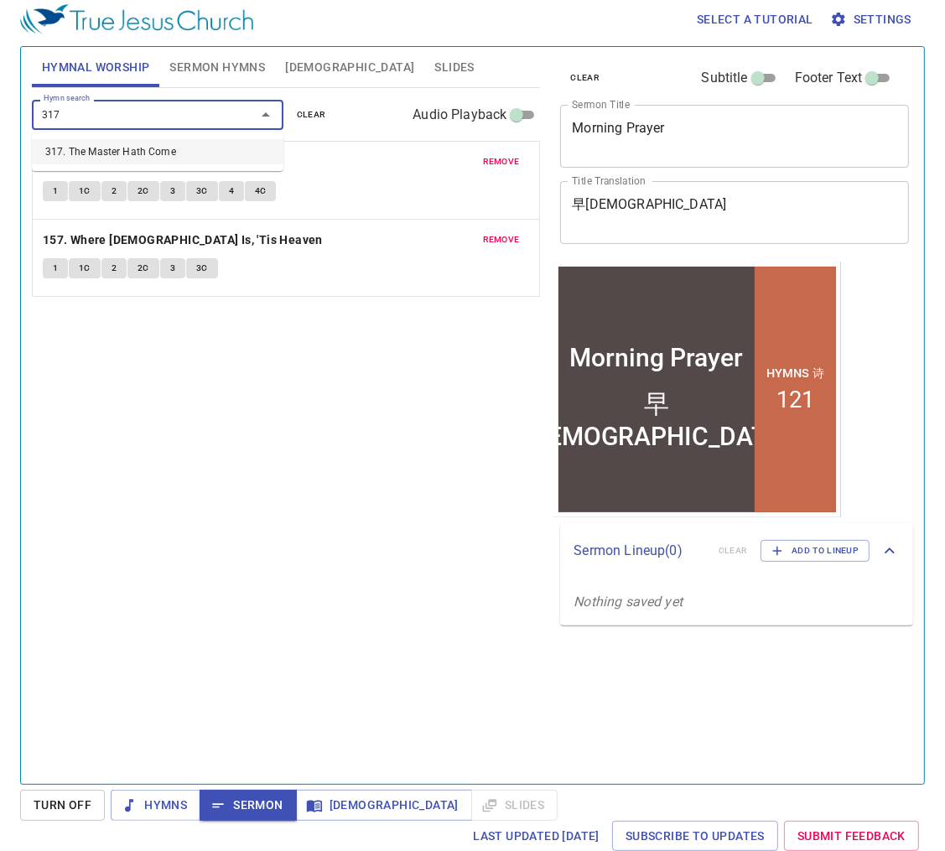
click at [174, 148] on li "317. The Master Hath Come" at bounding box center [158, 151] width 252 height 25
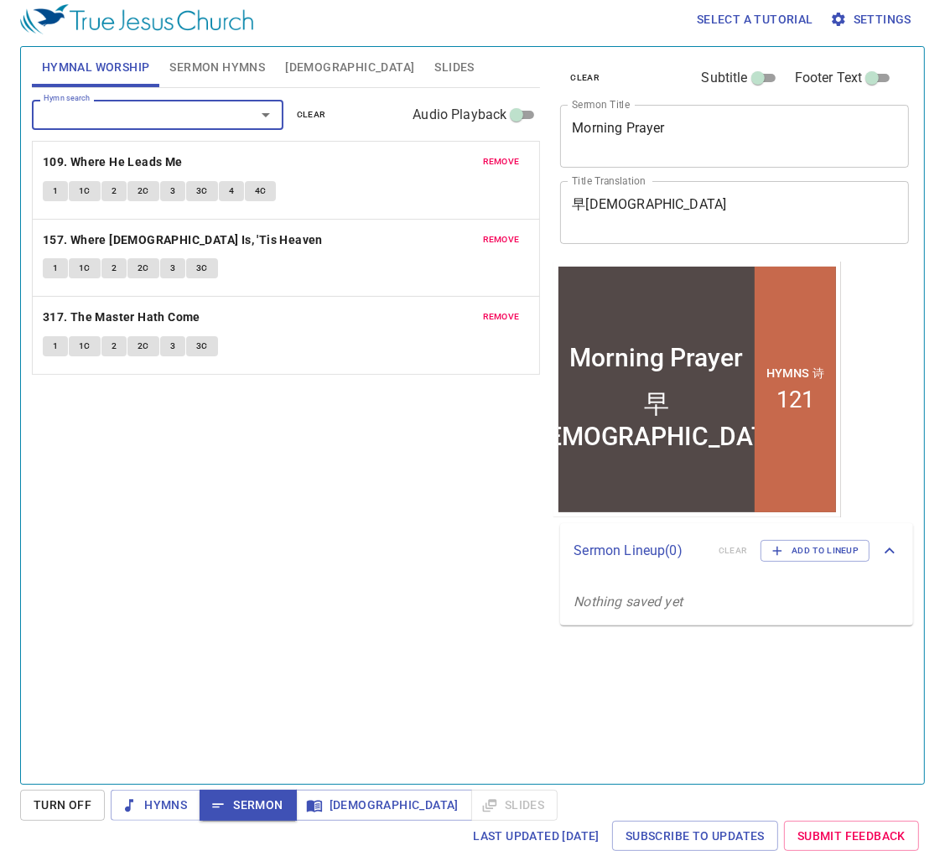
click at [127, 423] on div "Hymn search Hymn search clear Audio Playback remove 109. Where He Leads Me 1 1C…" at bounding box center [286, 429] width 509 height 682
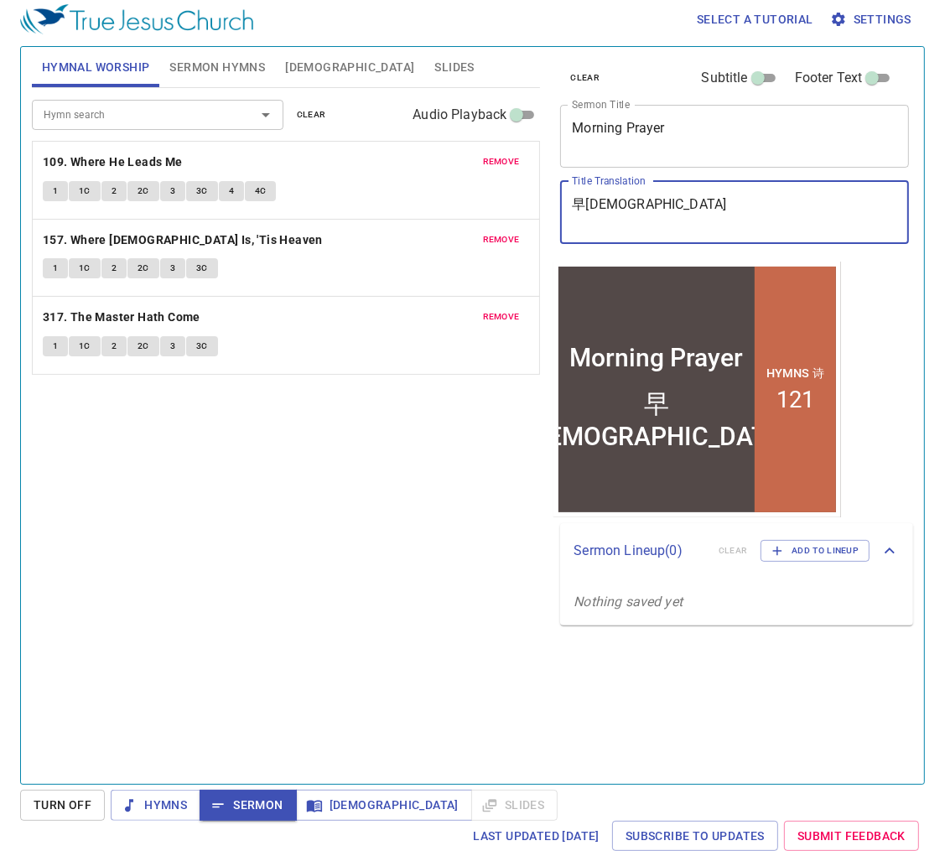
click at [603, 199] on textarea "早禱會" at bounding box center [734, 212] width 325 height 32
click at [602, 199] on textarea "早禱會" at bounding box center [734, 212] width 325 height 32
type textarea "g"
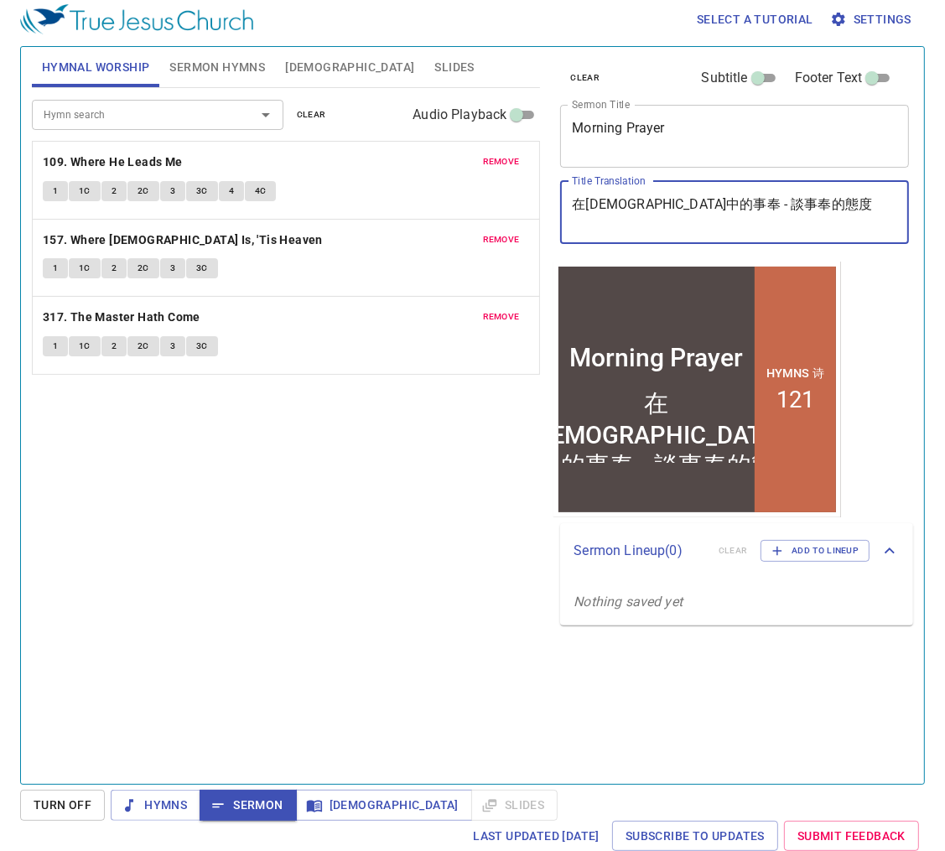
drag, startPoint x: 768, startPoint y: 208, endPoint x: 577, endPoint y: 204, distance: 191.2
click at [577, 204] on textarea "在[DEMOGRAPHIC_DATA]中的事奉 - 談事奉的態度" at bounding box center [734, 212] width 325 height 32
type textarea "在[DEMOGRAPHIC_DATA]中的事奉 - 談事奉的態度"
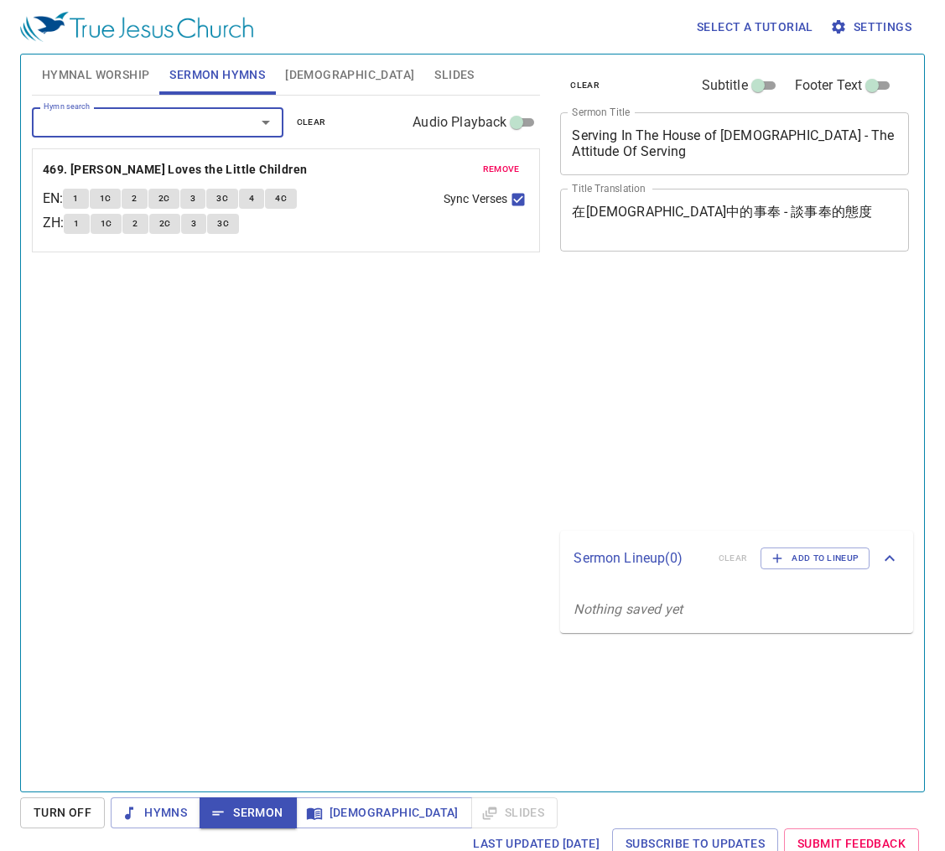
scroll to position [8, 0]
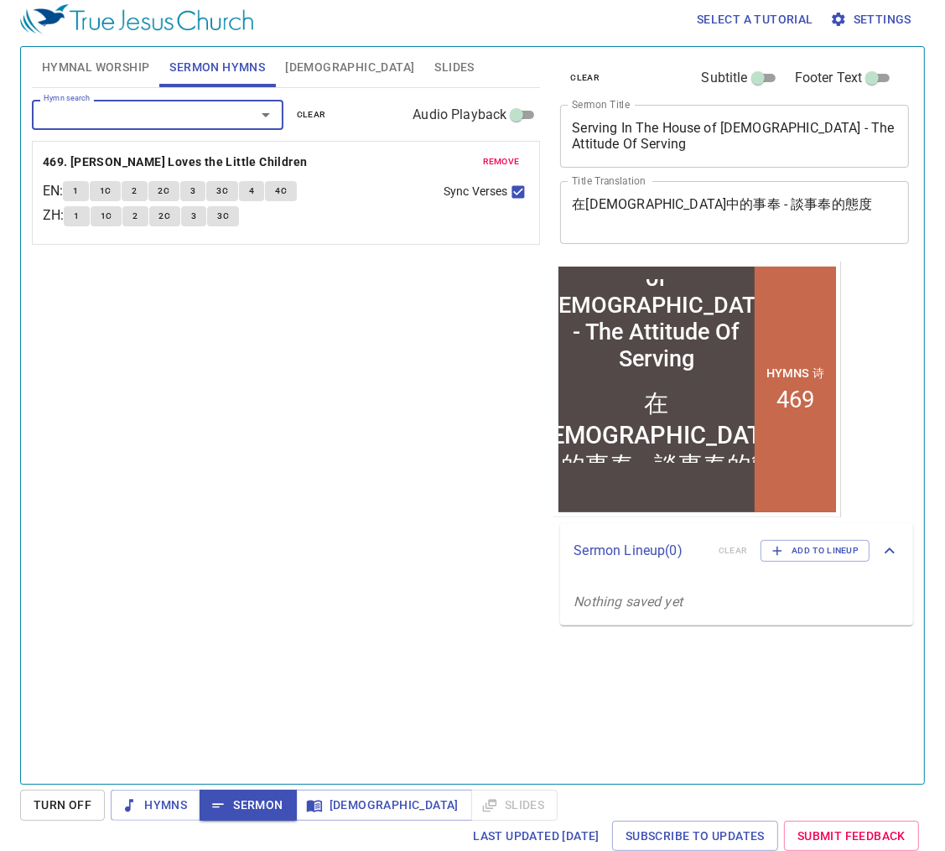
click at [147, 118] on input "Hymn search" at bounding box center [133, 114] width 192 height 19
click at [48, 111] on input "Hymn search" at bounding box center [133, 114] width 192 height 19
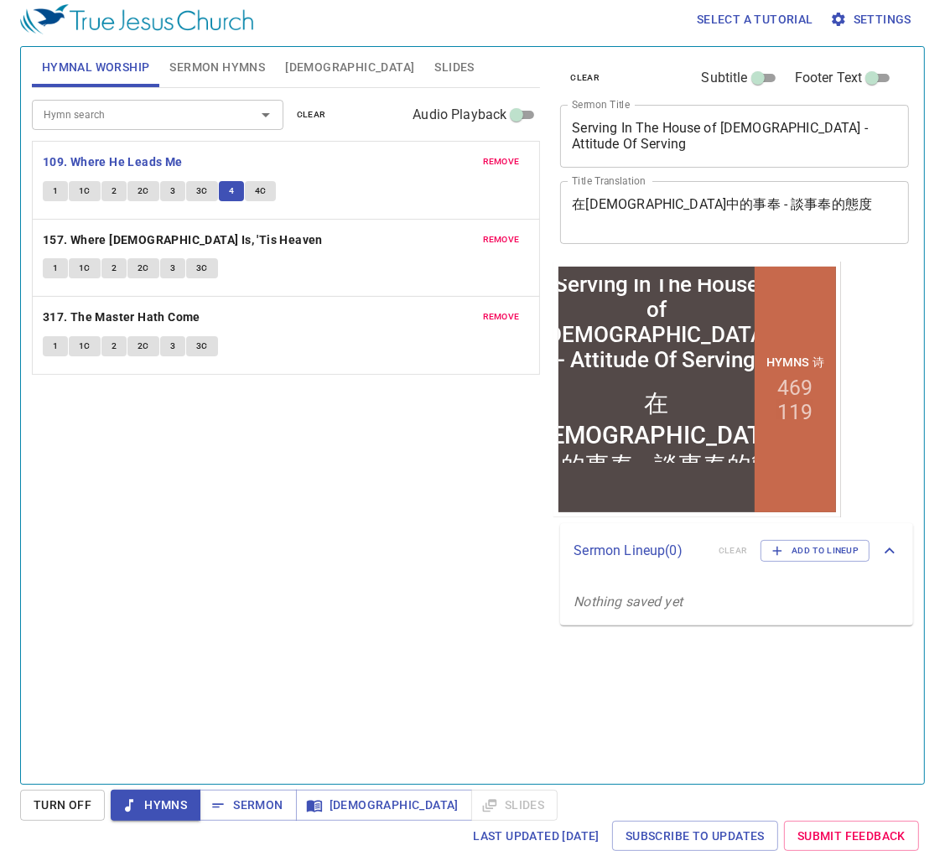
scroll to position [8, 0]
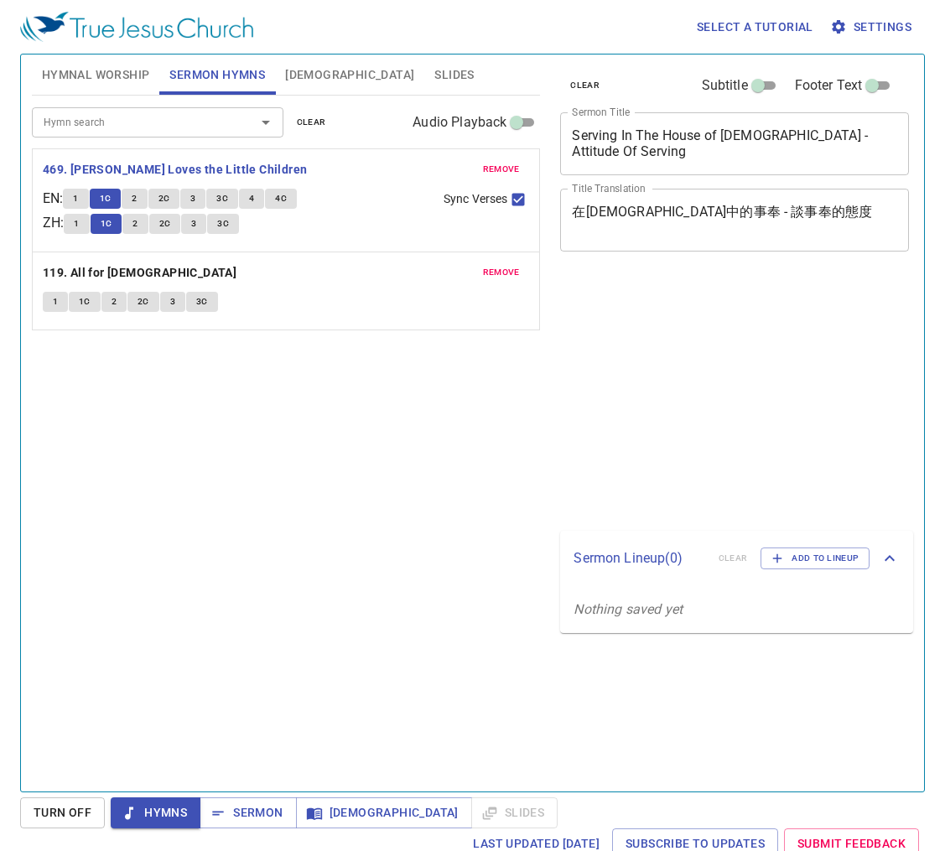
scroll to position [8, 0]
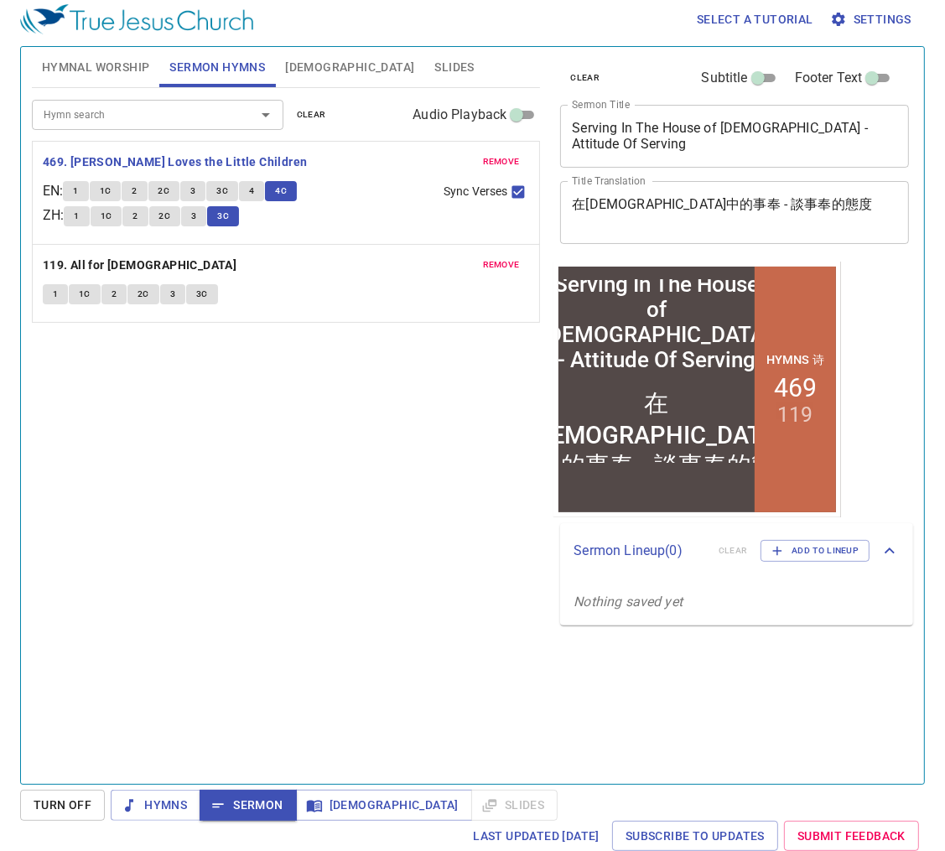
scroll to position [8, 0]
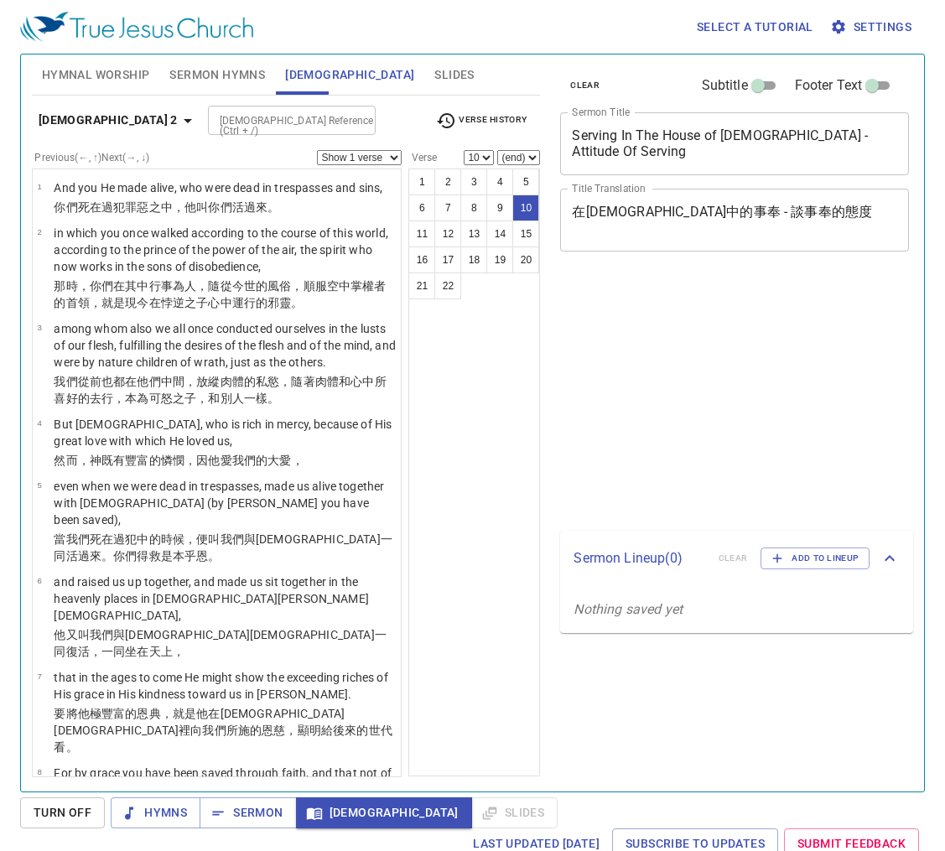
select select "10"
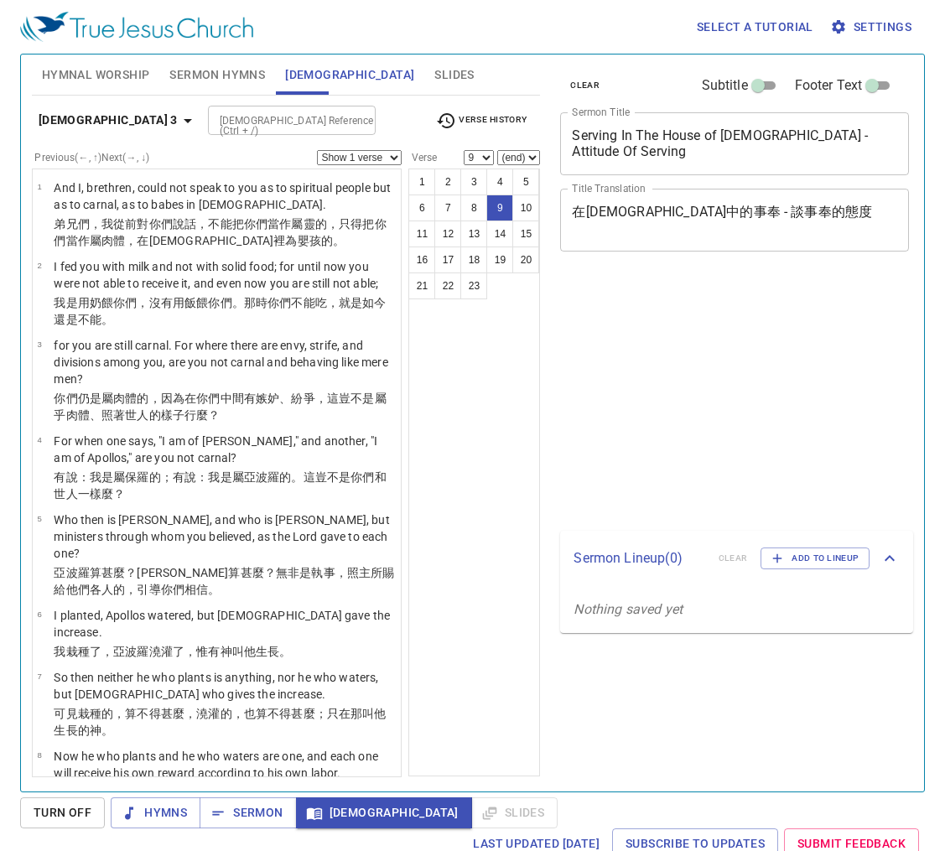
select select "9"
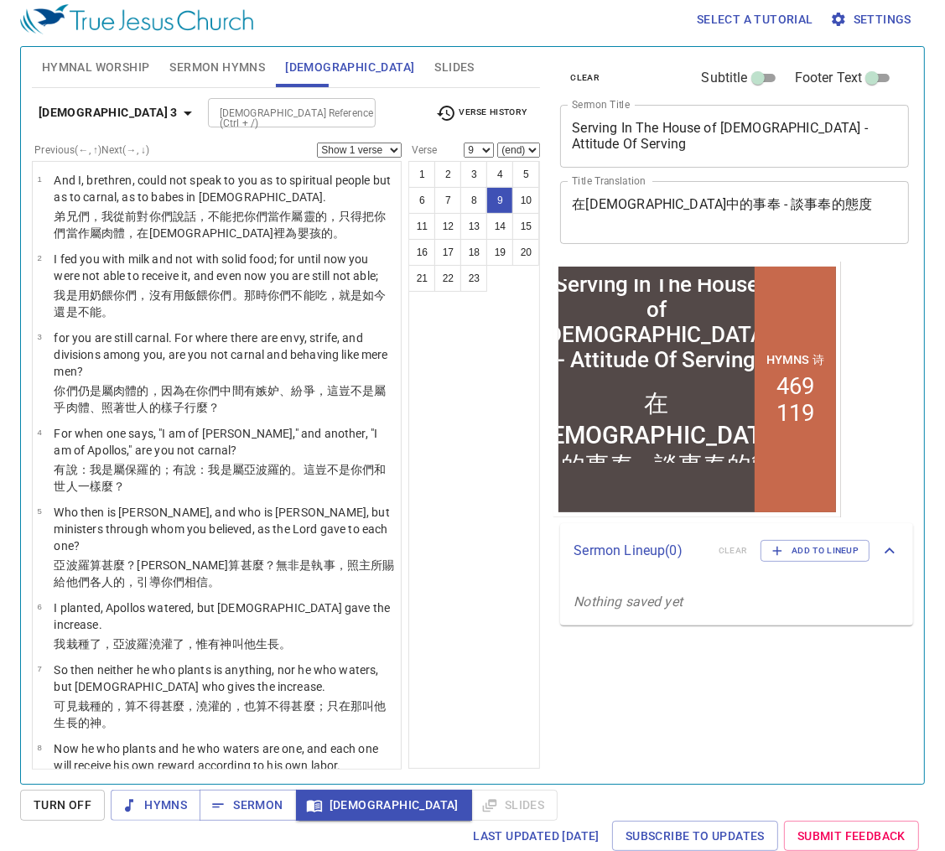
scroll to position [355, 0]
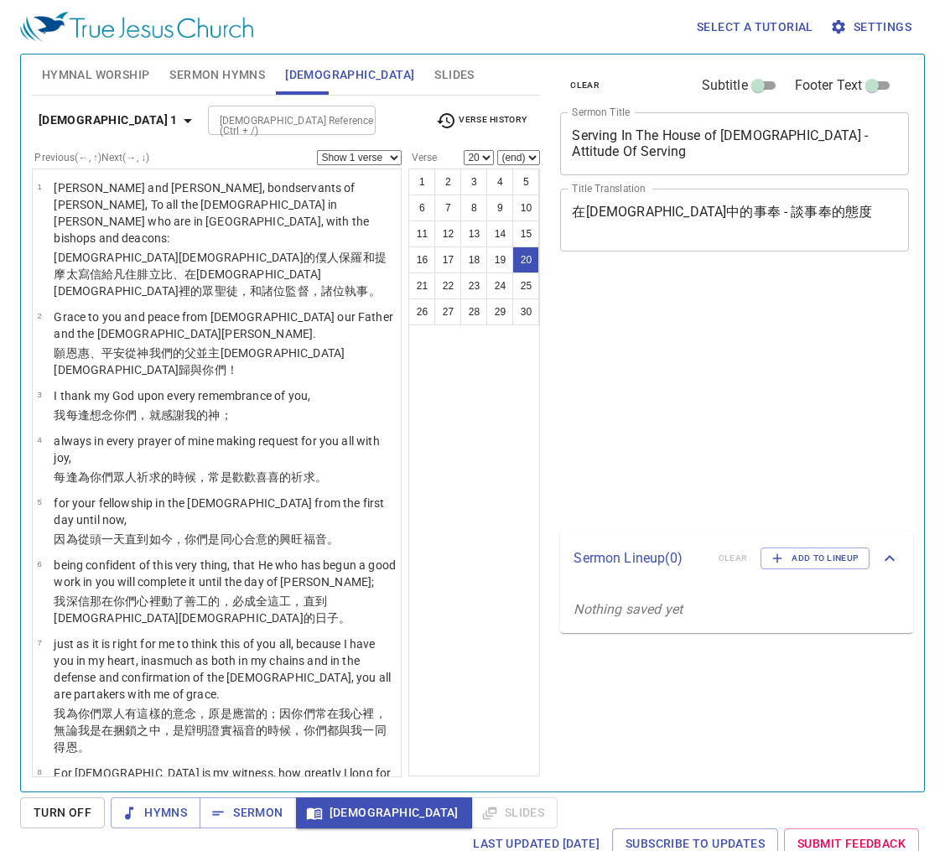
select select "20"
select select "8"
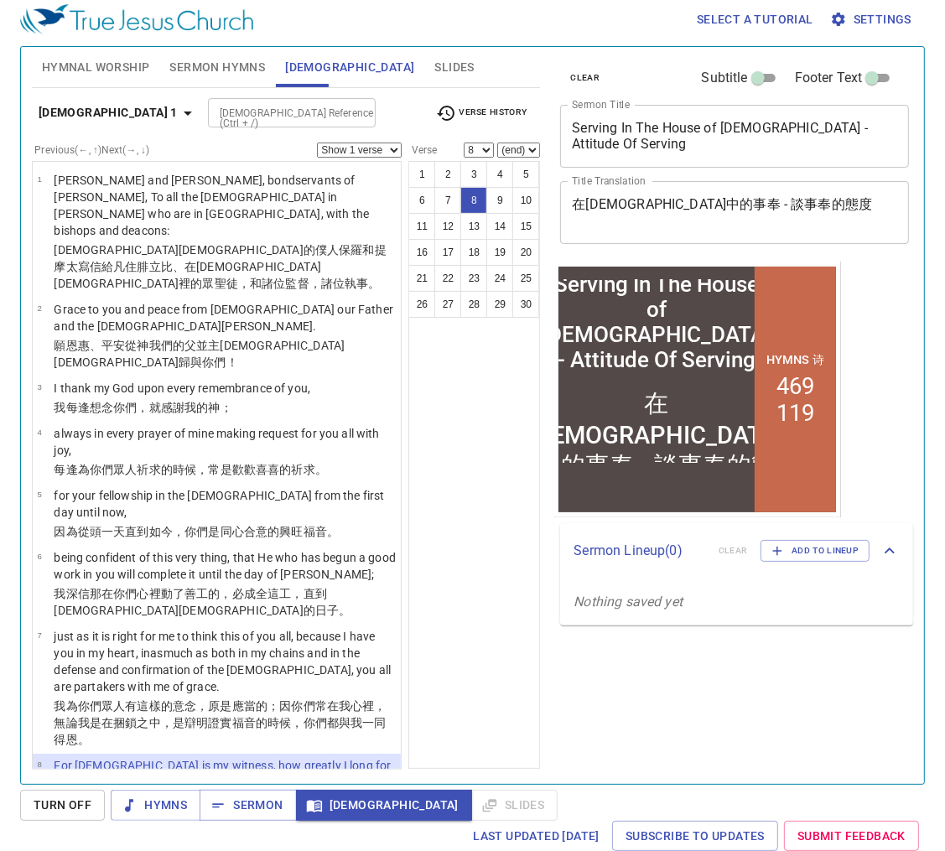
scroll to position [261, 0]
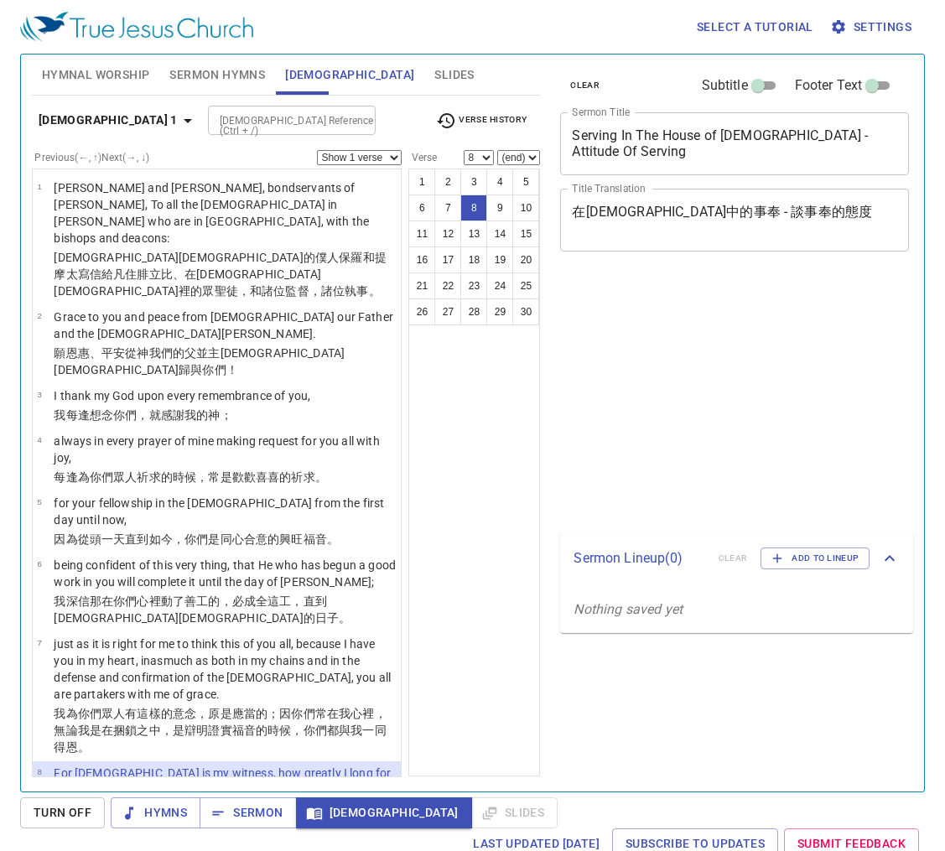
select select "8"
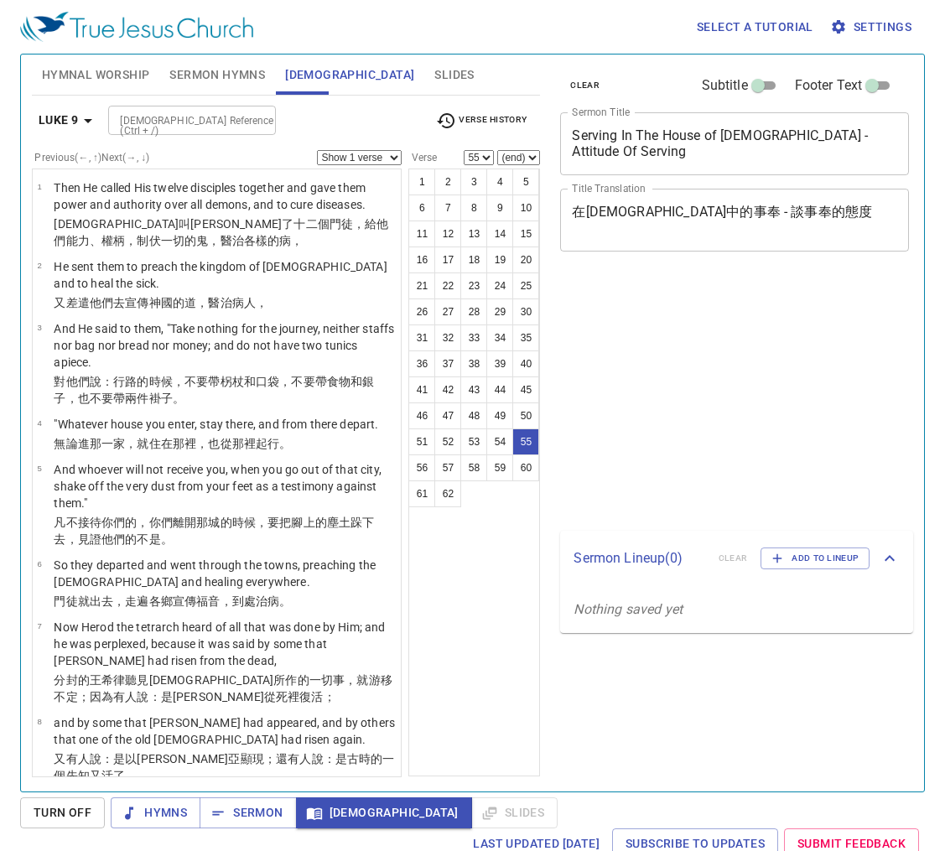
select select "55"
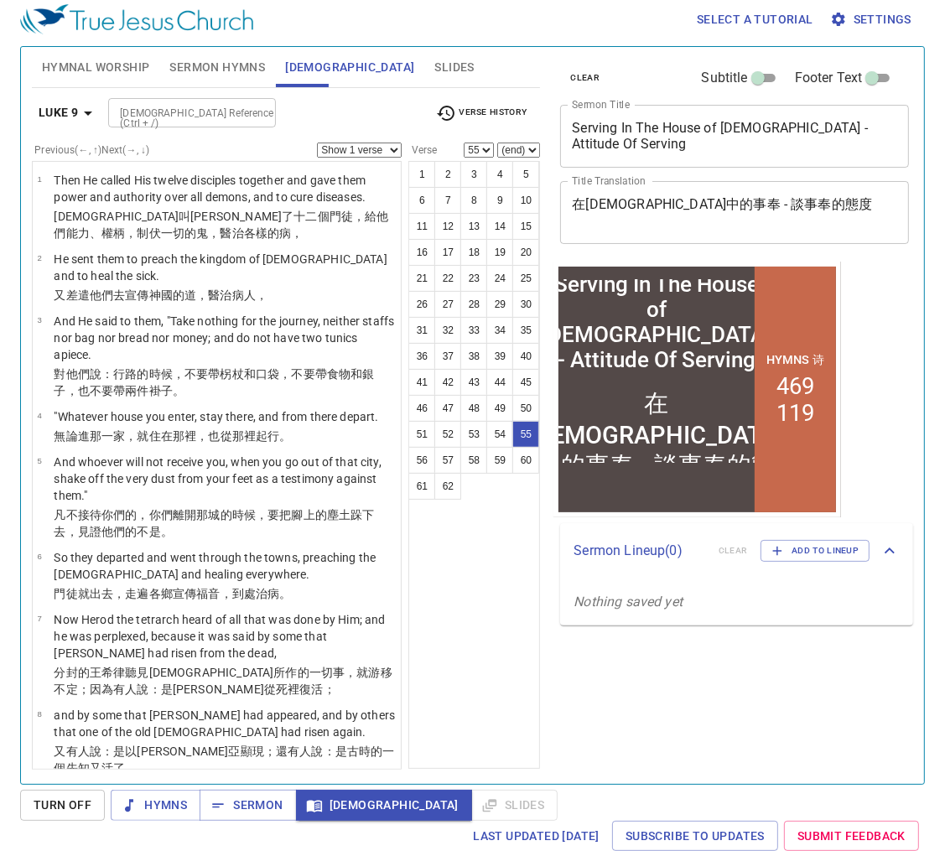
scroll to position [4002, 0]
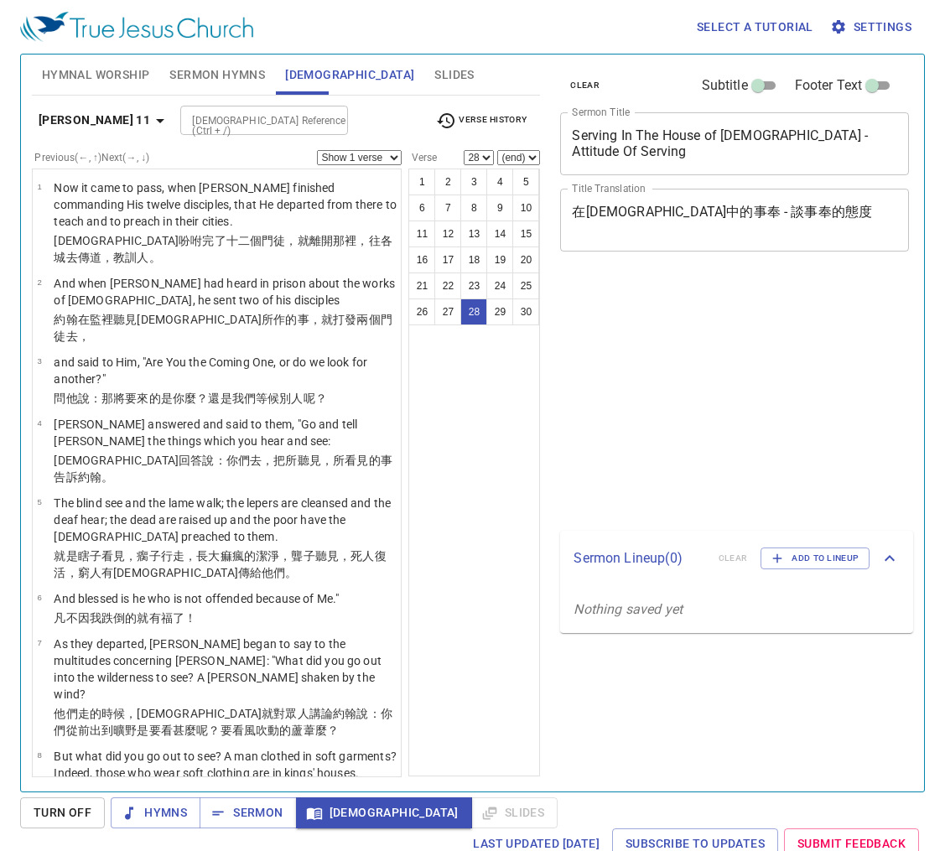
select select "28"
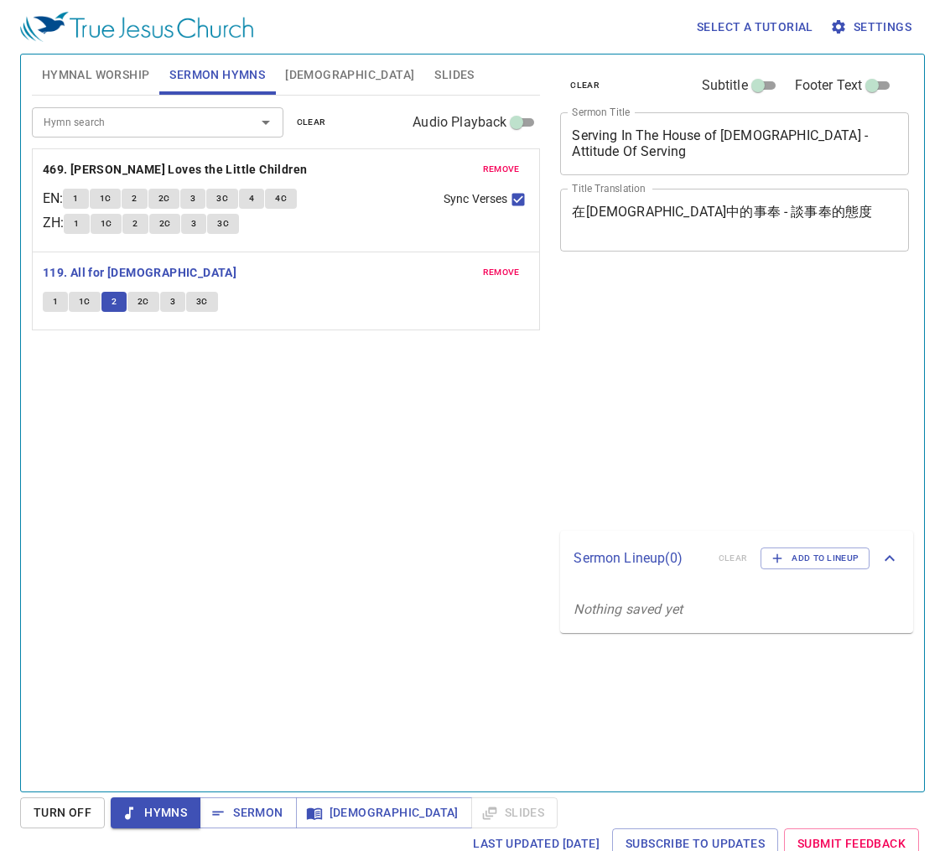
scroll to position [8, 0]
